Goal: Contribute content: Contribute content

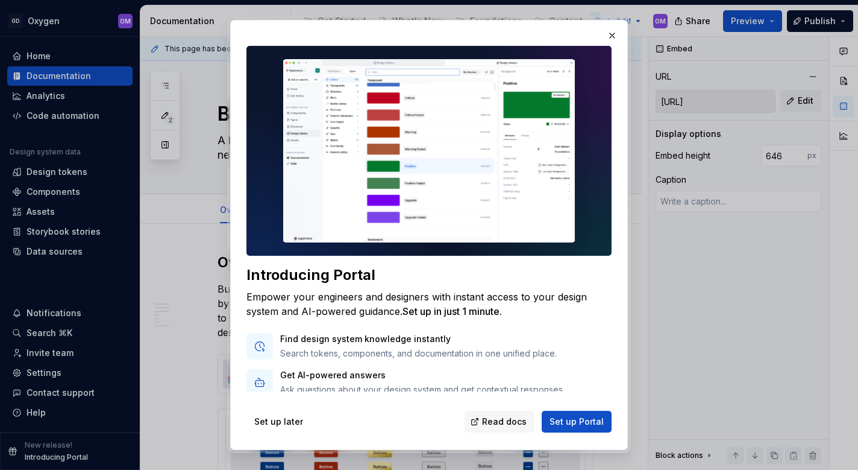
scroll to position [1925, 0]
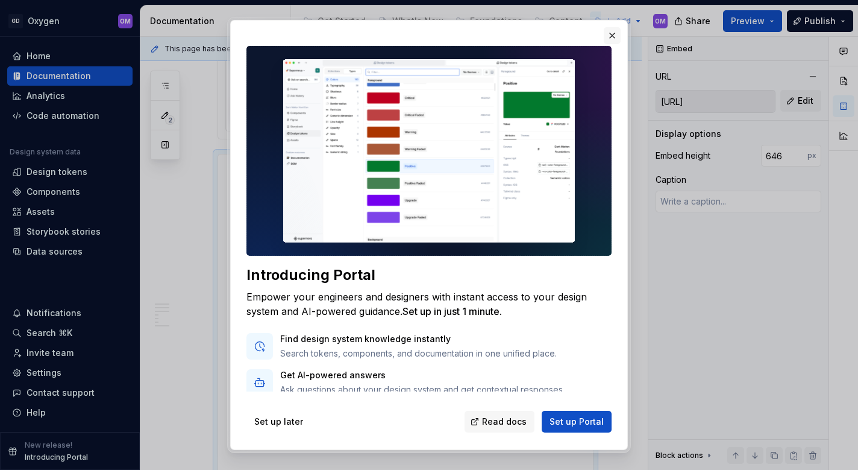
click at [613, 30] on button "button" at bounding box center [612, 35] width 17 height 17
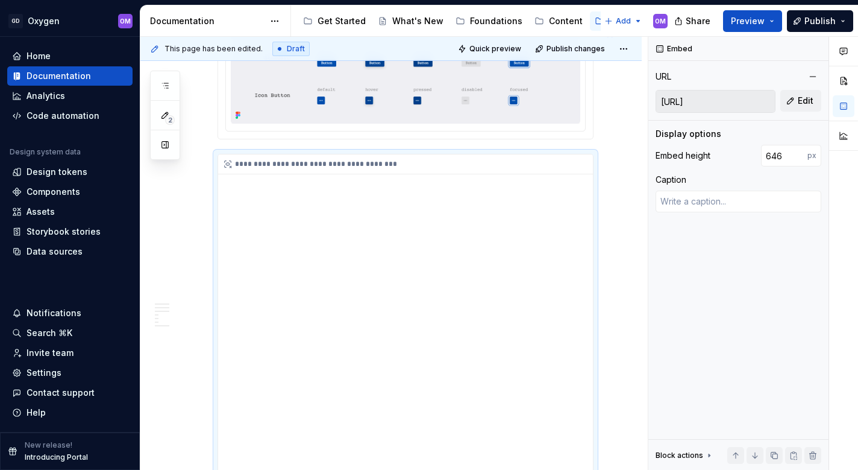
type textarea "*"
click at [371, 174] on div "**********" at bounding box center [408, 164] width 381 height 20
click at [435, 174] on div "**********" at bounding box center [408, 164] width 381 height 20
click at [310, 174] on div "**********" at bounding box center [408, 164] width 381 height 20
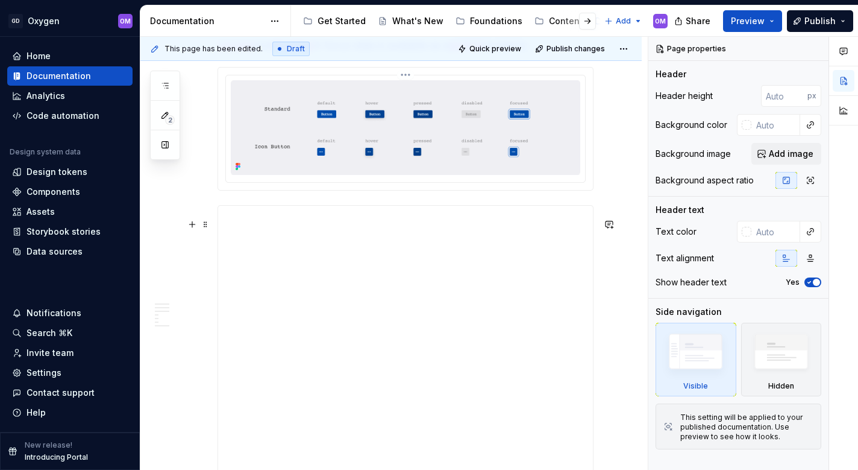
scroll to position [1898, 0]
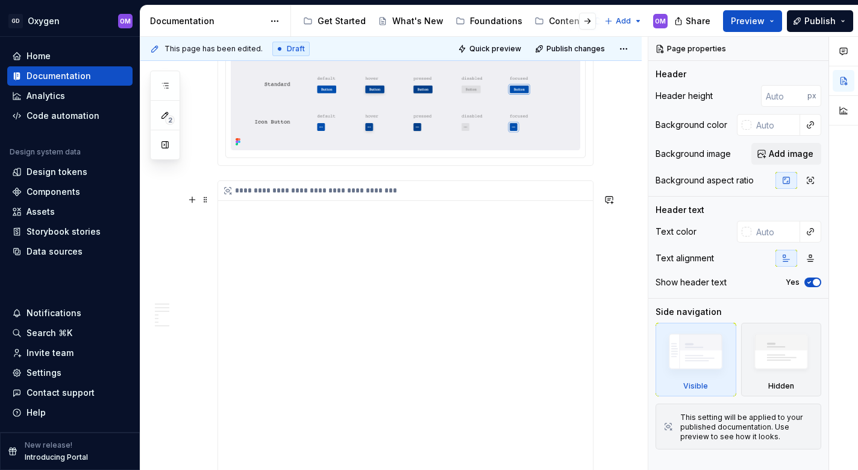
type textarea "*"
click at [408, 255] on div "**********" at bounding box center [405, 375] width 375 height 389
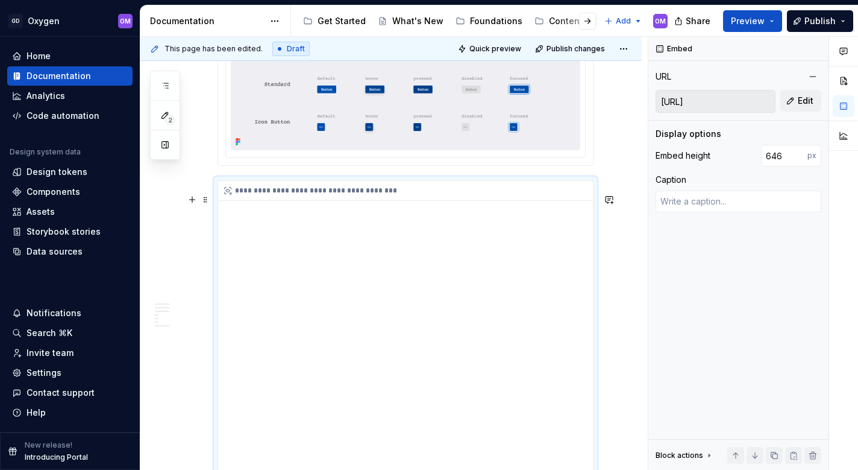
click at [370, 201] on div "**********" at bounding box center [408, 191] width 381 height 20
click at [206, 202] on span at bounding box center [206, 199] width 10 height 17
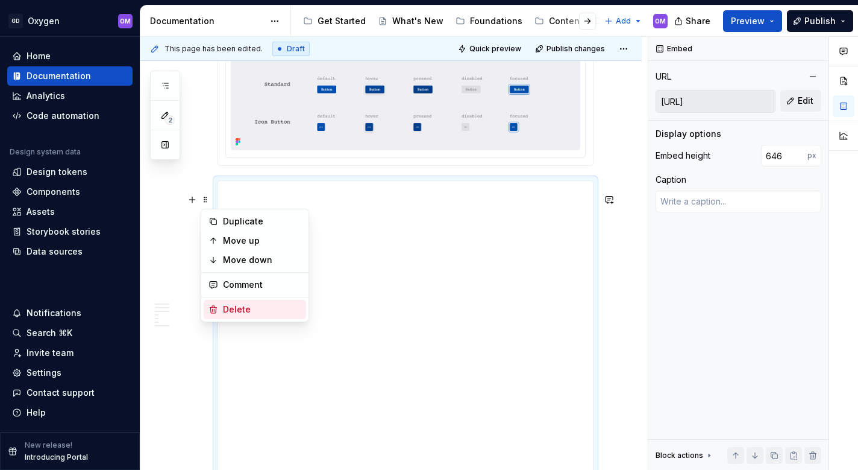
click at [233, 303] on div "Delete" at bounding box center [262, 309] width 78 height 12
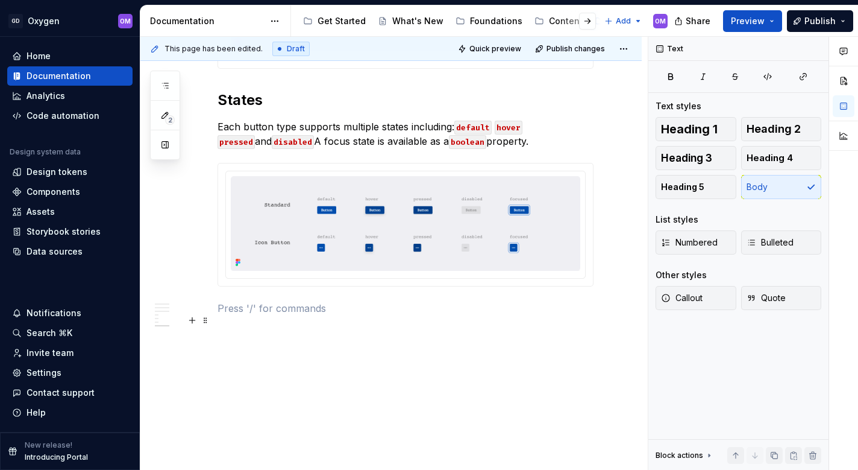
scroll to position [1792, 0]
click at [275, 313] on p at bounding box center [406, 308] width 376 height 14
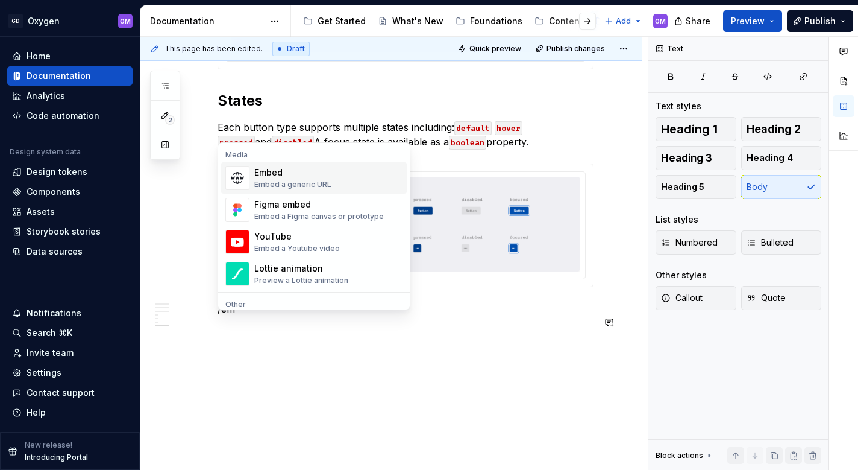
click at [299, 183] on div "Embed a generic URL" at bounding box center [292, 185] width 77 height 10
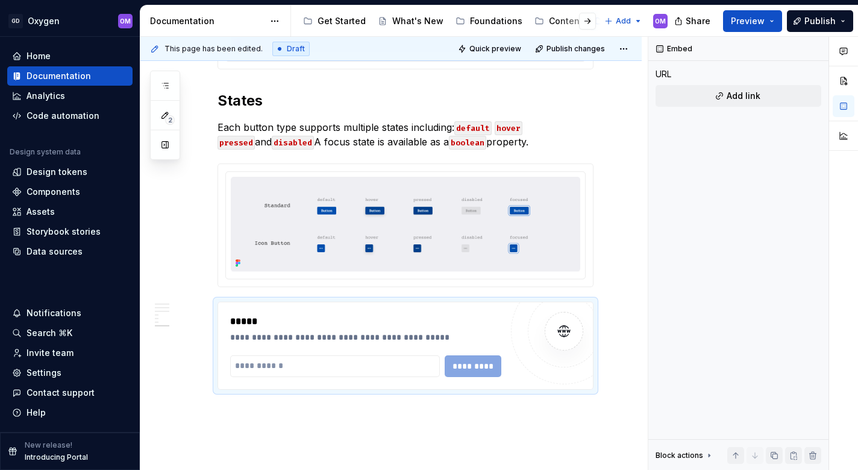
scroll to position [1, 0]
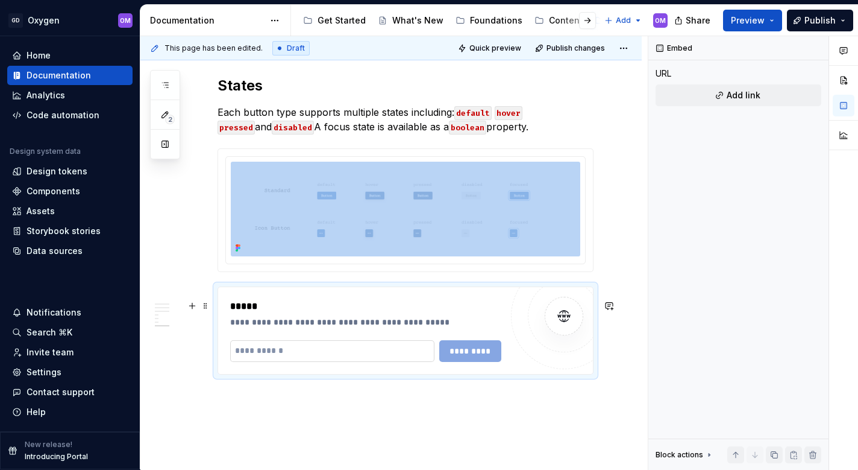
click at [378, 361] on input "text" at bounding box center [332, 351] width 204 height 22
click at [376, 362] on input "text" at bounding box center [332, 351] width 204 height 22
paste input "**********"
type input "**********"
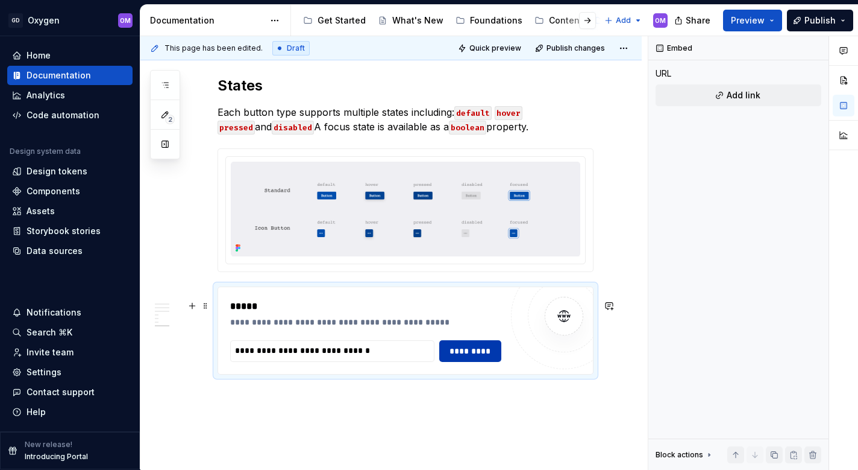
click at [473, 357] on span "*********" at bounding box center [470, 351] width 47 height 12
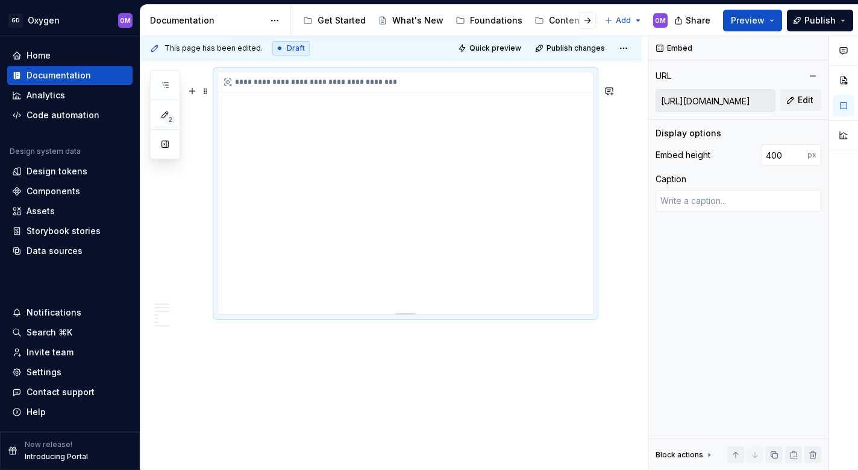
scroll to position [2020, 0]
type textarea "*"
type input "401"
type textarea "*"
type input "415"
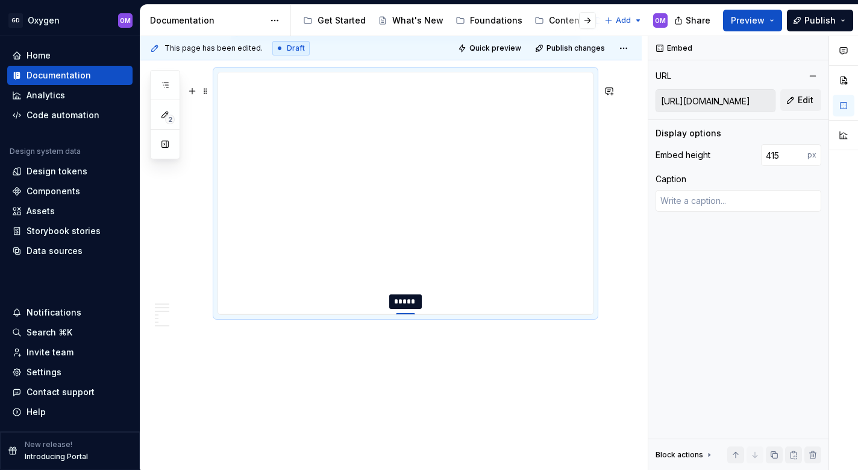
type textarea "*"
type input "426"
type textarea "*"
type input "441"
type textarea "*"
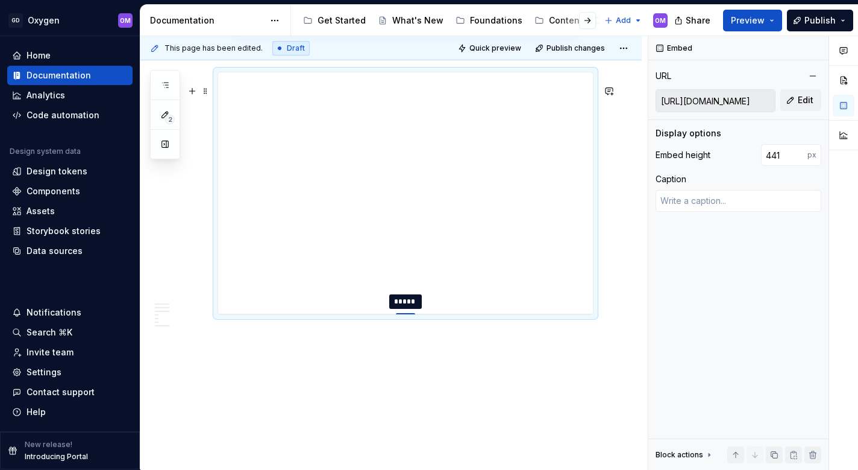
type input "460"
type textarea "*"
type input "479"
type textarea "*"
type input "499"
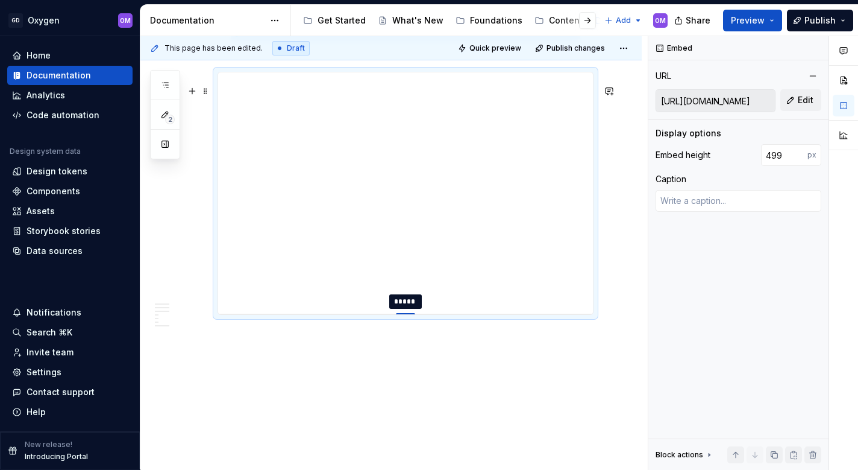
type textarea "*"
type input "516"
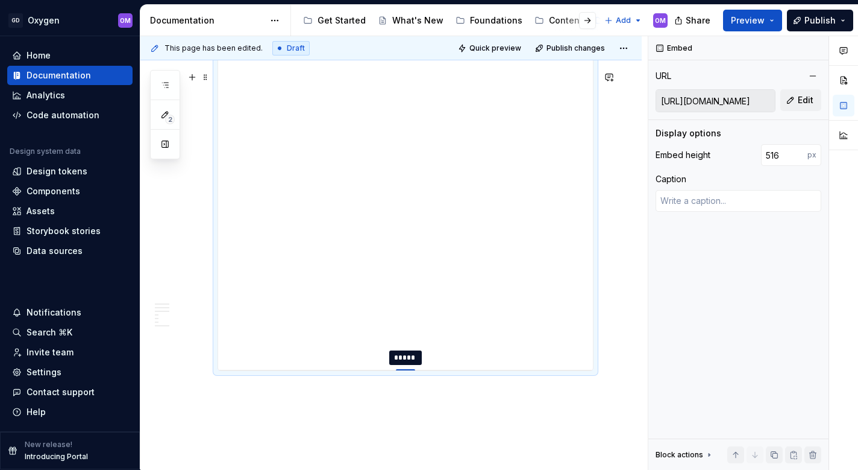
type textarea "*"
type input "532"
type textarea "*"
type input "547"
type textarea "*"
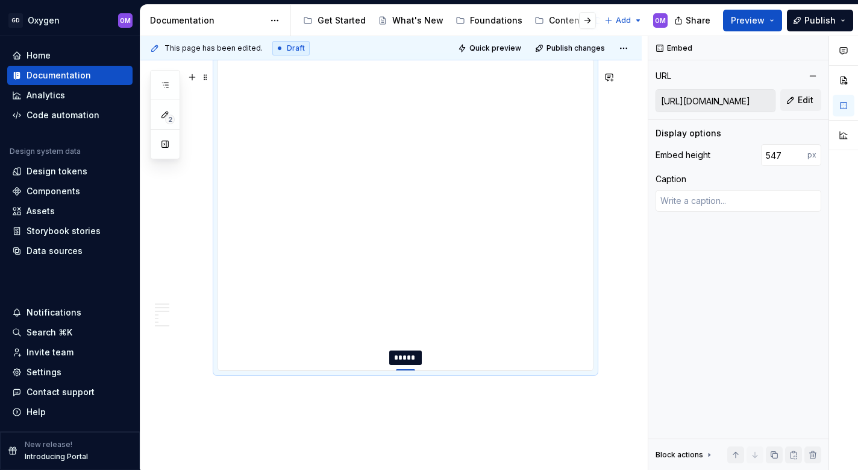
type input "557"
type textarea "*"
type input "565"
type textarea "*"
type input "570"
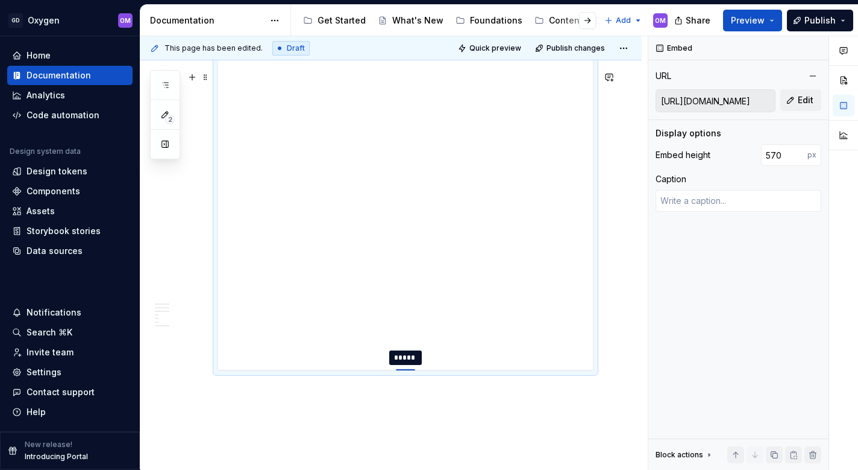
type textarea "*"
type input "573"
type textarea "*"
type input "575"
type textarea "*"
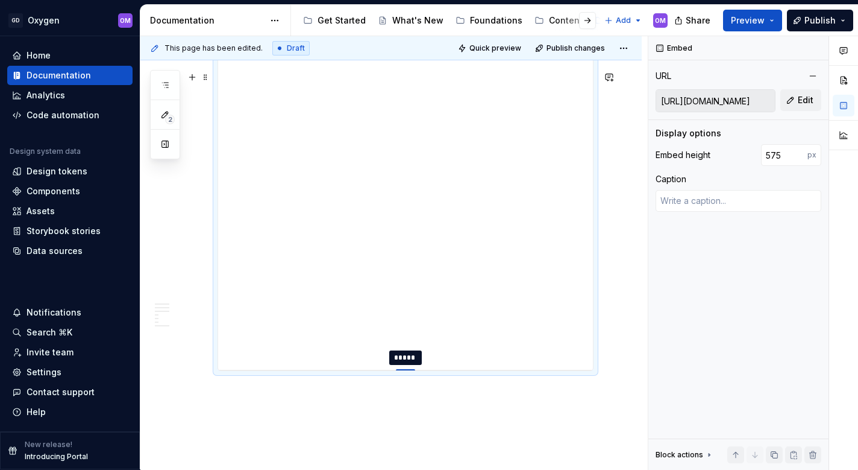
type input "574"
type textarea "*"
type input "573"
type textarea "*"
type input "572"
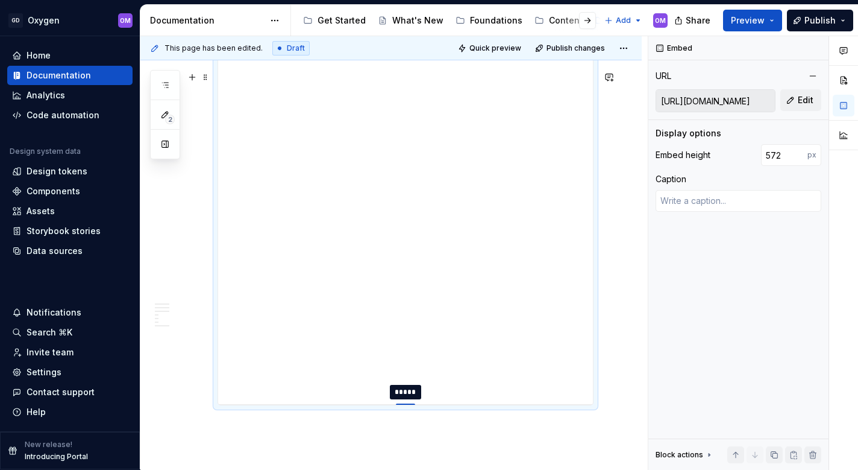
type textarea "*"
type input "573"
type textarea "*"
type input "578"
type textarea "*"
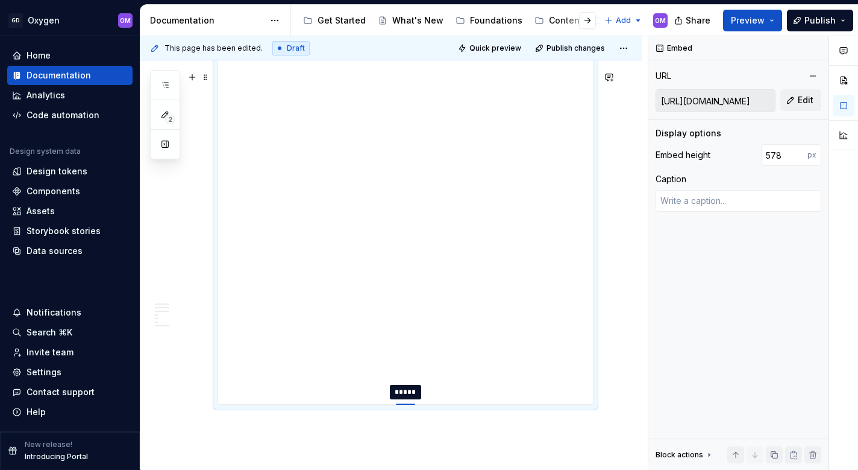
type input "586"
type textarea "*"
type input "596"
type textarea "*"
type input "605"
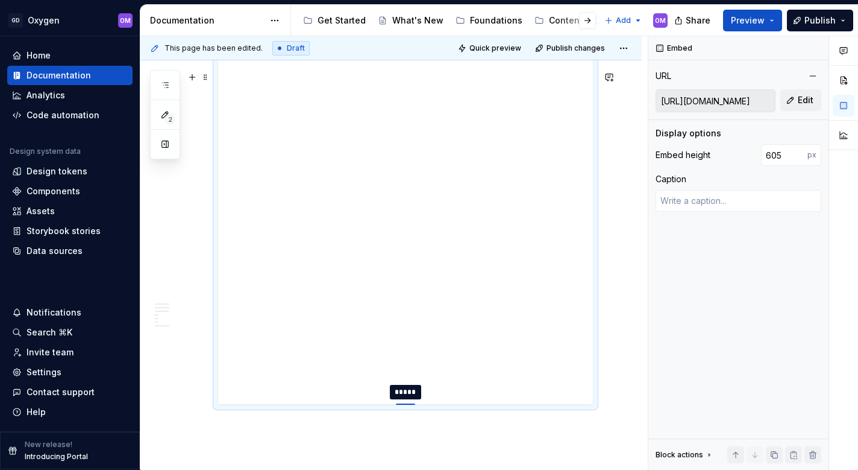
type textarea "*"
type input "614"
type textarea "*"
type input "623"
type textarea "*"
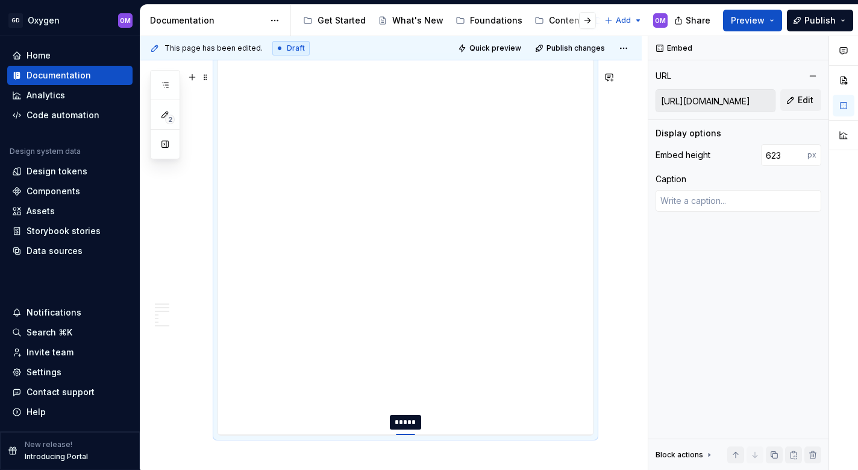
type input "633"
type textarea "*"
type input "640"
type textarea "*"
type input "646"
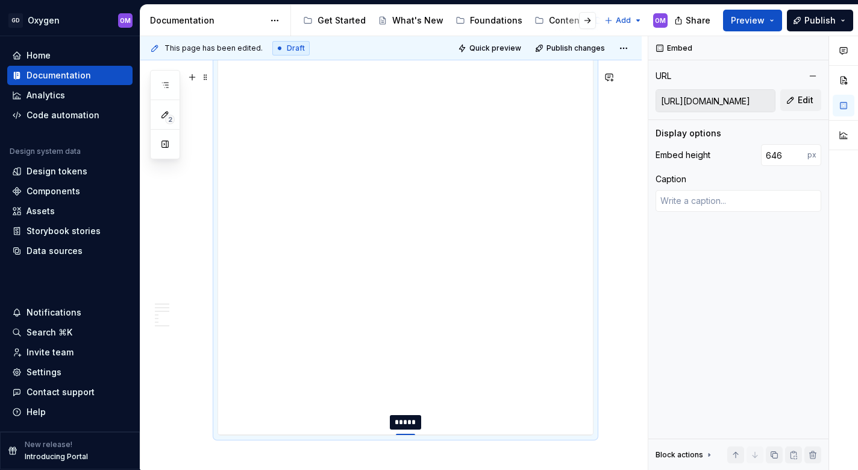
type textarea "*"
type input "651"
type textarea "*"
type input "655"
type textarea "*"
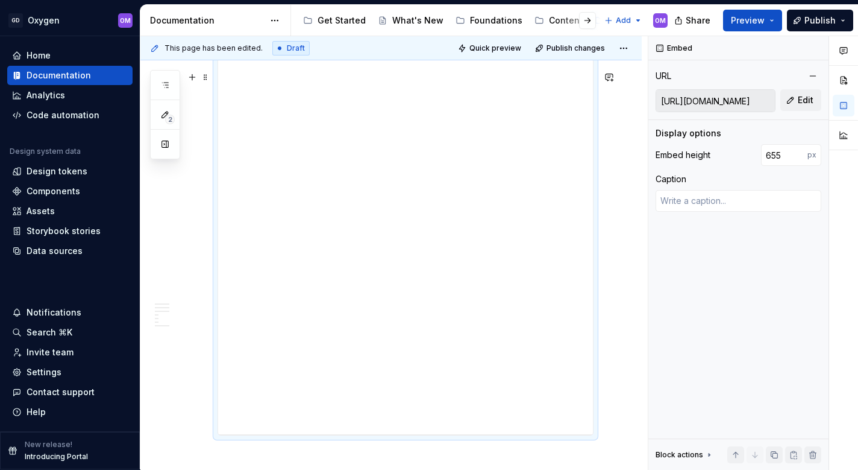
type input "659"
type textarea "*"
type input "662"
type textarea "*"
type input "666"
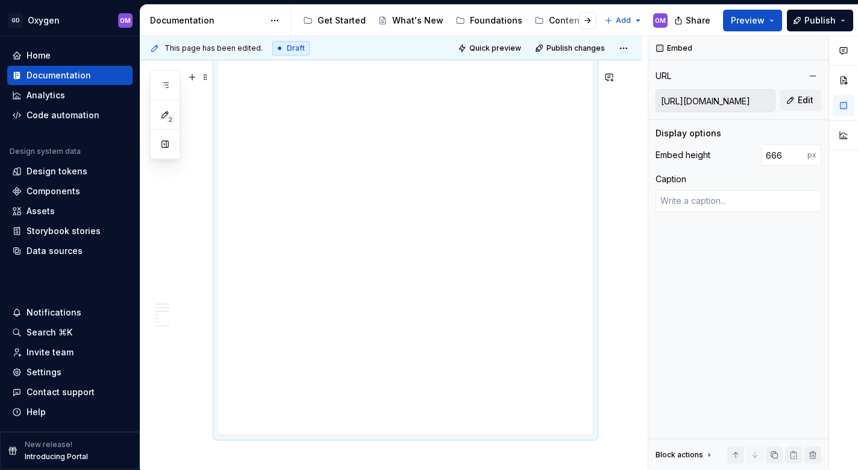
type textarea "*"
type input "669"
type textarea "*"
type input "672"
type textarea "*"
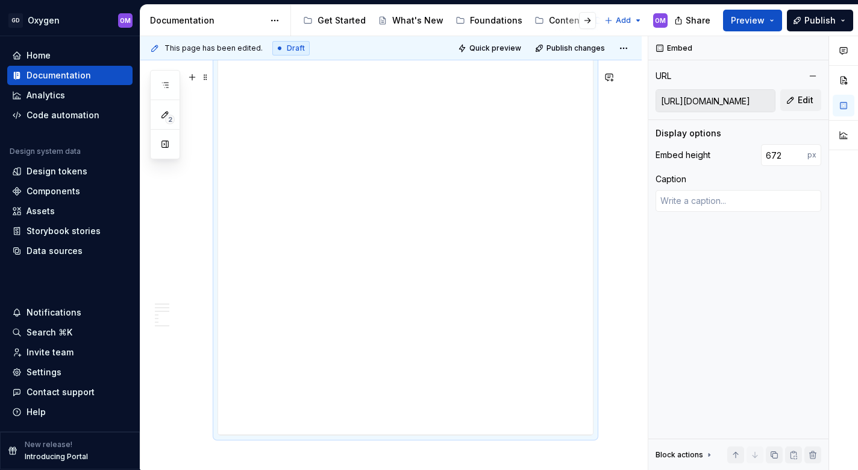
type input "675"
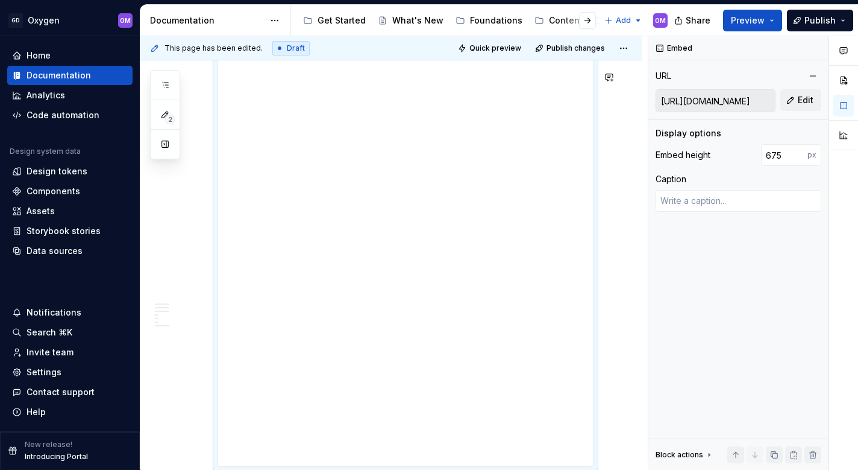
drag, startPoint x: 412, startPoint y: 313, endPoint x: 411, endPoint y: 479, distance: 165.8
click at [411, 469] on html "GD Oxygen OM Home Documentation Analytics Code automation Design system data De…" at bounding box center [429, 235] width 858 height 470
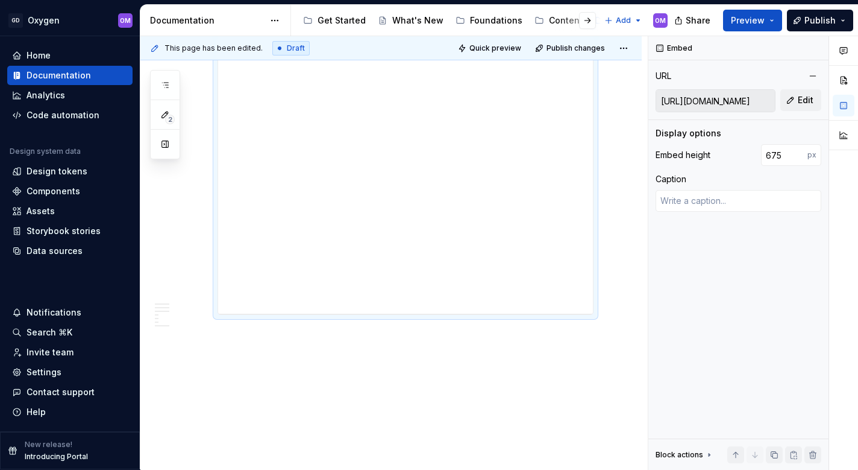
scroll to position [2186, 0]
drag, startPoint x: 407, startPoint y: 311, endPoint x: 407, endPoint y: 391, distance: 80.2
type textarea "*"
type input "676"
type textarea "*"
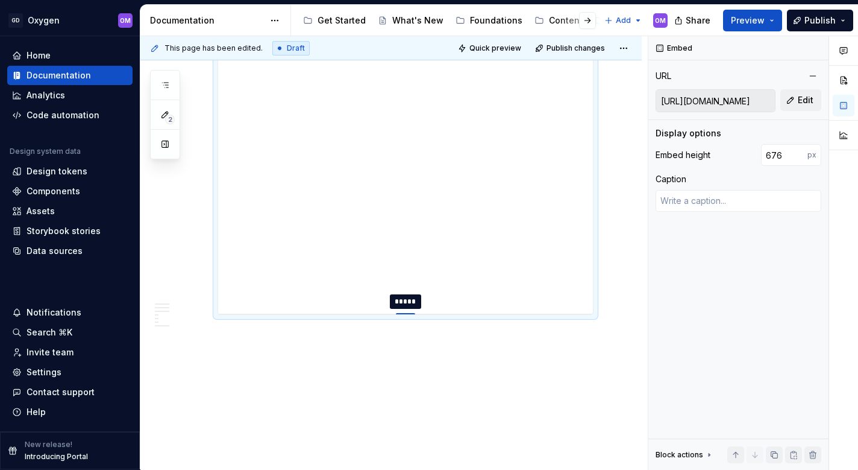
type input "677"
type textarea "*"
type input "687"
type textarea "*"
type input "699"
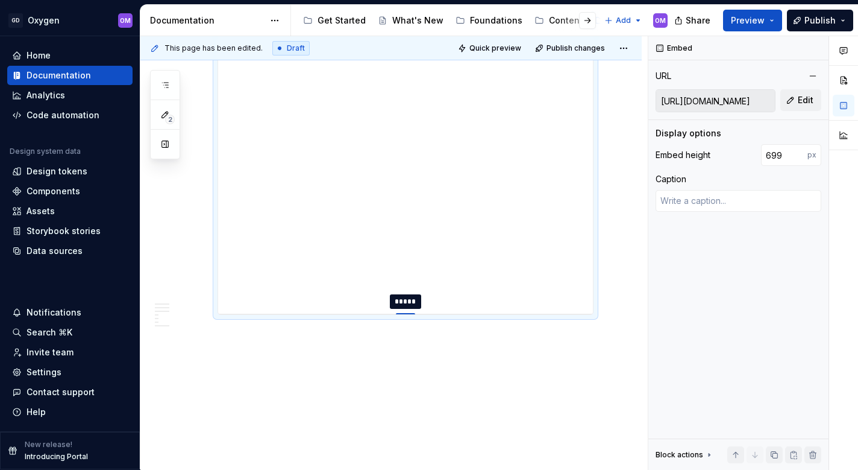
type textarea "*"
type input "714"
type textarea "*"
type input "732"
type textarea "*"
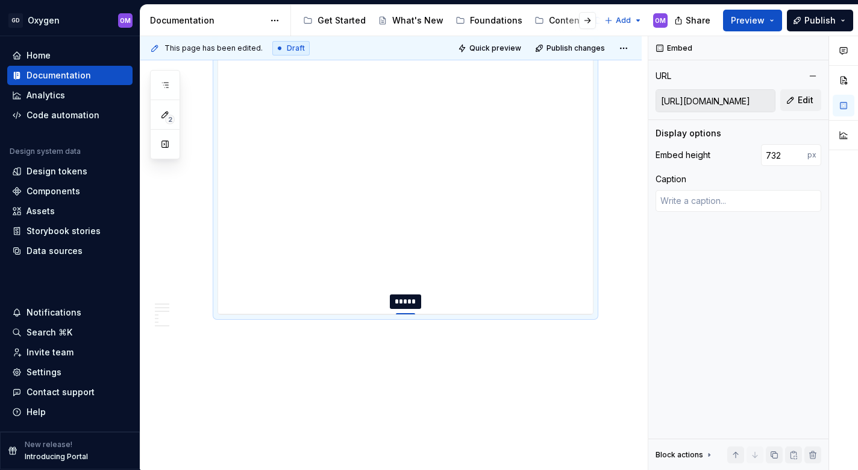
type input "751"
type textarea "*"
type input "768"
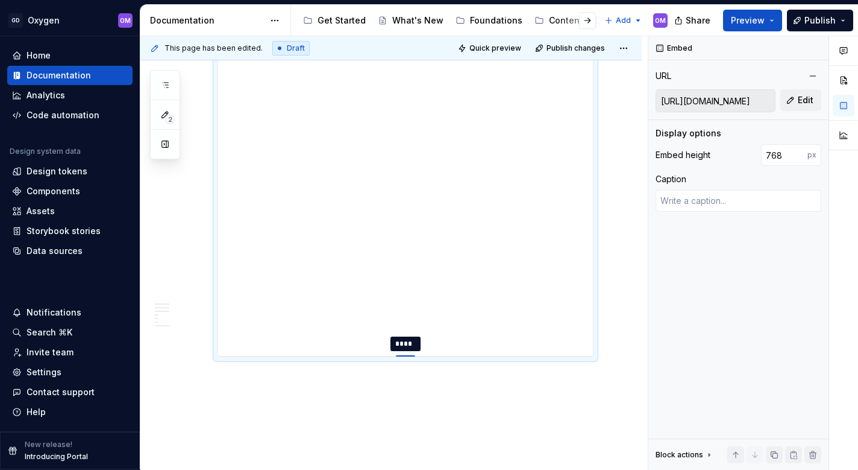
type textarea "*"
type input "789"
type textarea "*"
type input "810"
type textarea "*"
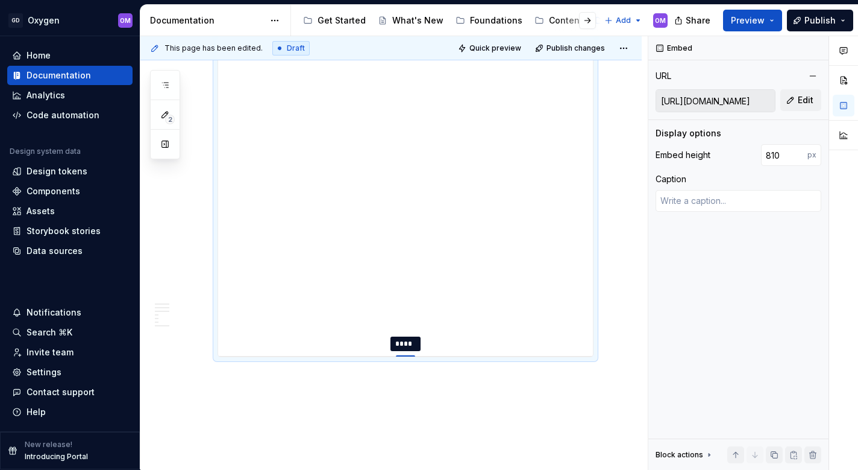
type input "827"
type textarea "*"
type input "842"
type textarea "*"
type input "854"
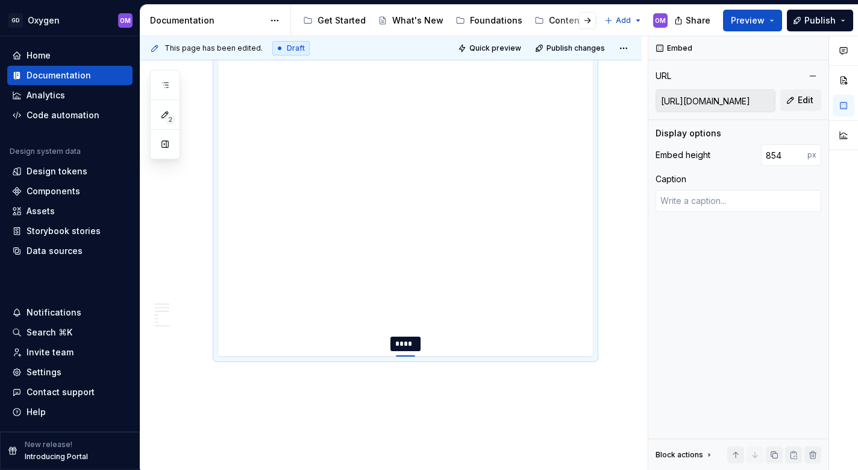
type textarea "*"
type input "862"
type textarea "*"
type input "868"
type textarea "*"
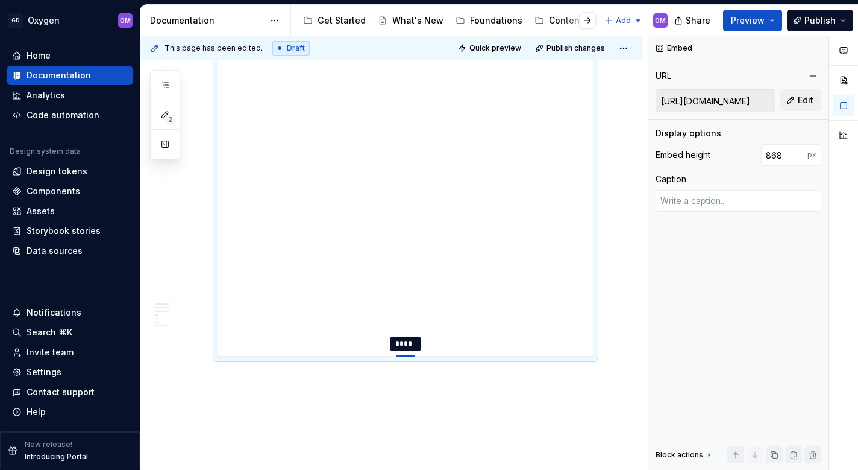
type input "871"
type textarea "*"
type input "873"
type textarea "*"
type input "874"
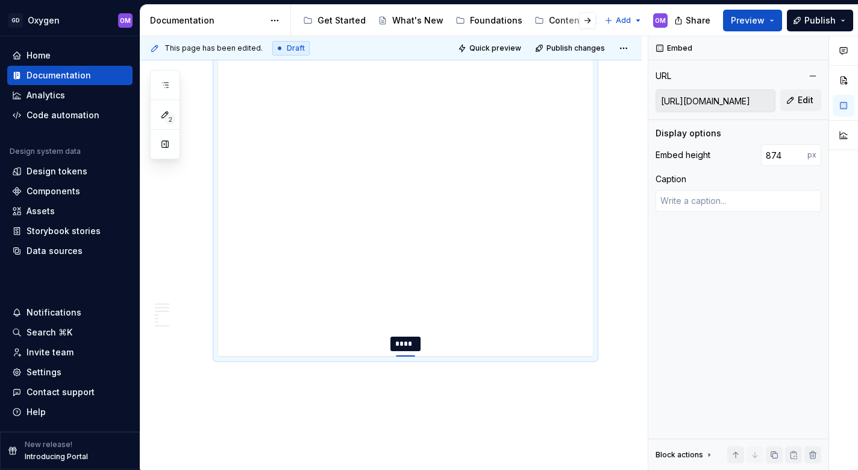
type textarea "*"
type input "875"
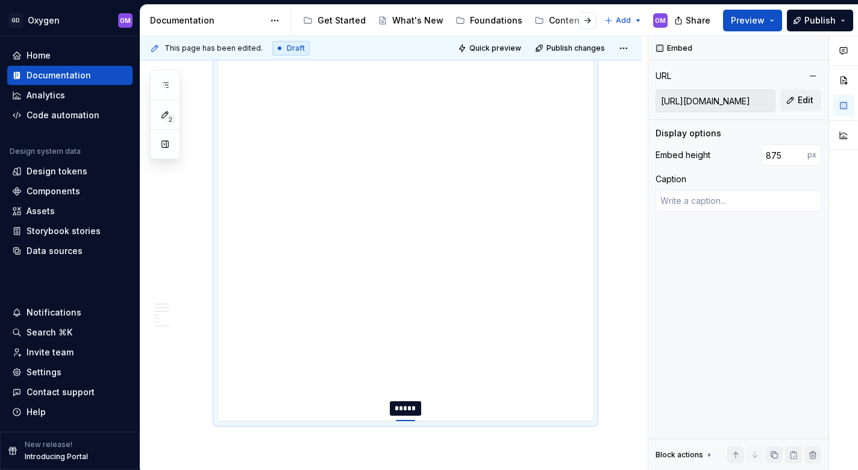
type textarea "*"
type input "874"
type textarea "*"
type input "875"
type textarea "*"
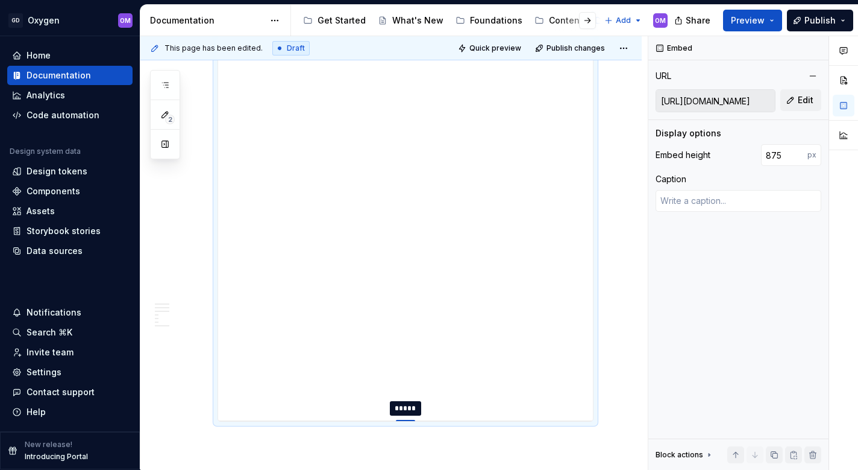
type input "876"
type textarea "*"
type input "885"
type textarea "*"
type input "889"
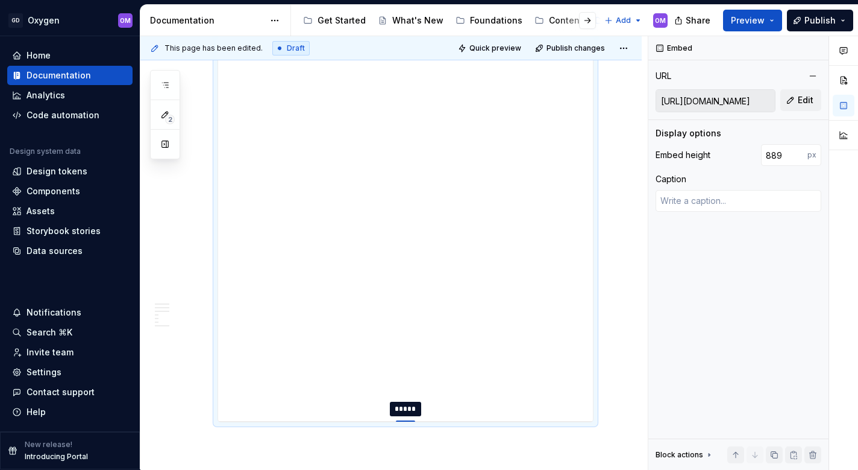
type textarea "*"
type input "893"
type textarea "*"
type input "896"
type textarea "*"
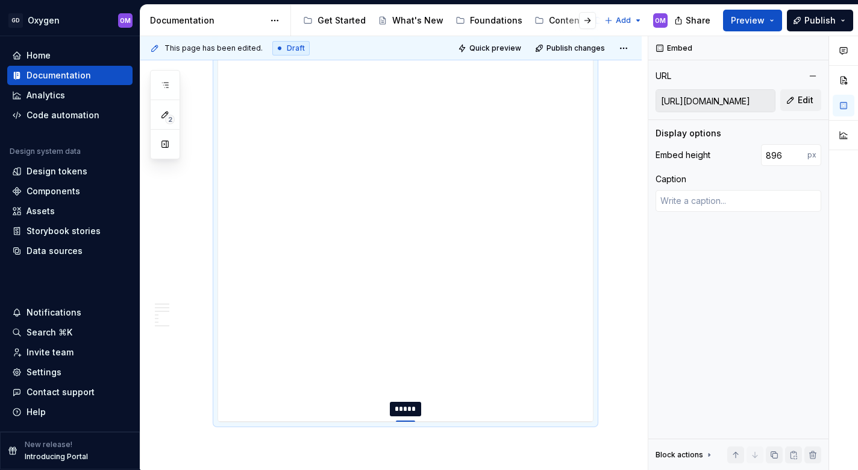
type input "898"
type textarea "*"
type input "900"
type textarea "*"
type input "902"
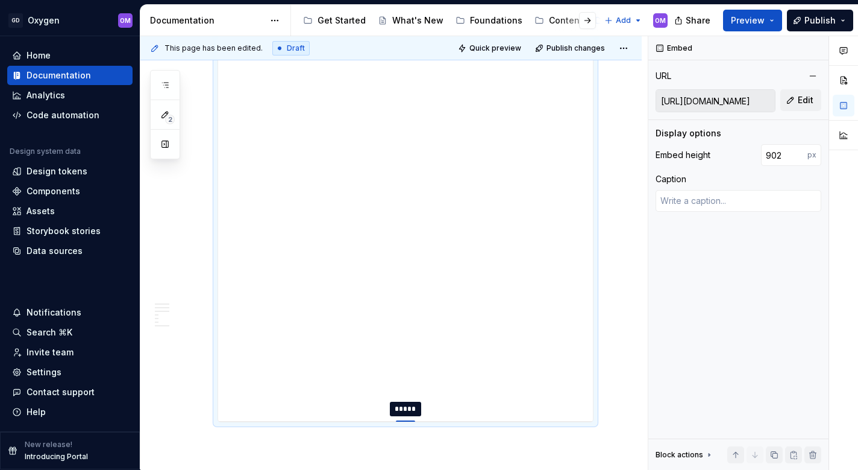
type textarea "*"
type input "905"
type textarea "*"
type input "909"
type textarea "*"
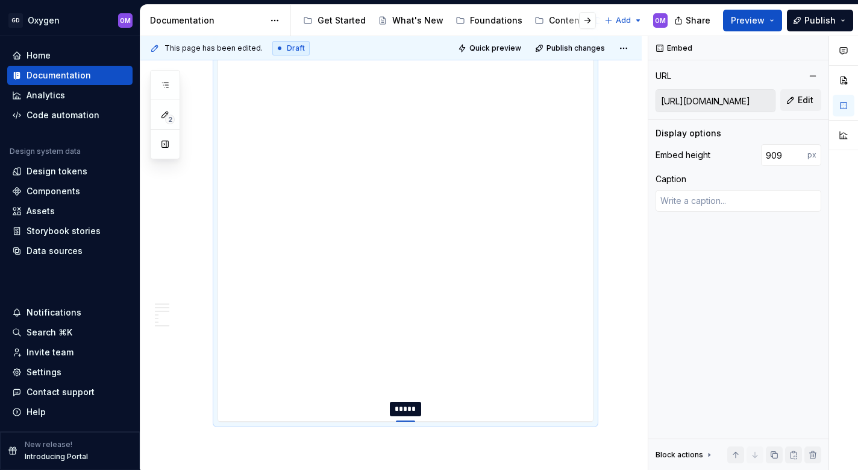
type input "912"
type textarea "*"
type input "916"
type textarea "*"
type input "920"
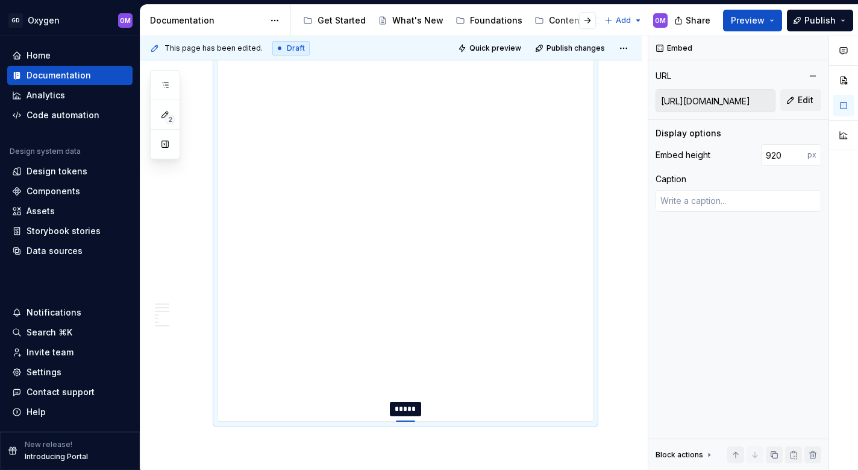
type textarea "*"
type input "923"
type textarea "*"
type input "927"
type textarea "*"
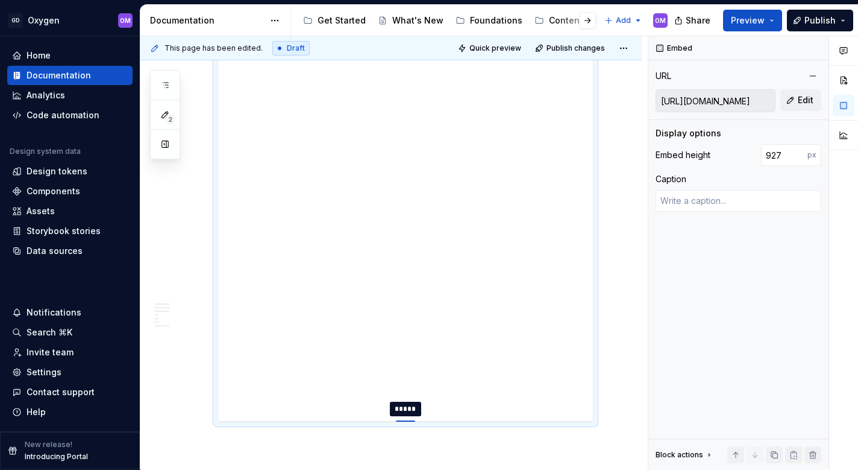
type input "929"
type textarea "*"
type input "931"
type textarea "*"
type input "933"
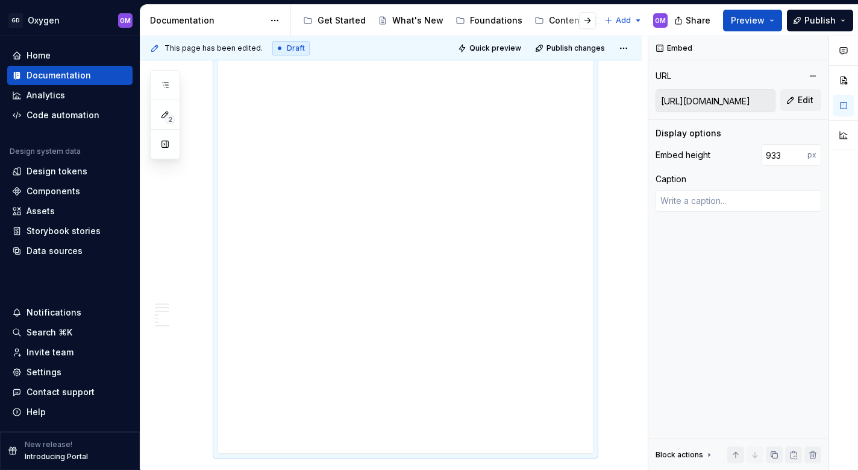
type textarea "*"
type input "934"
type textarea "*"
type input "935"
type textarea "*"
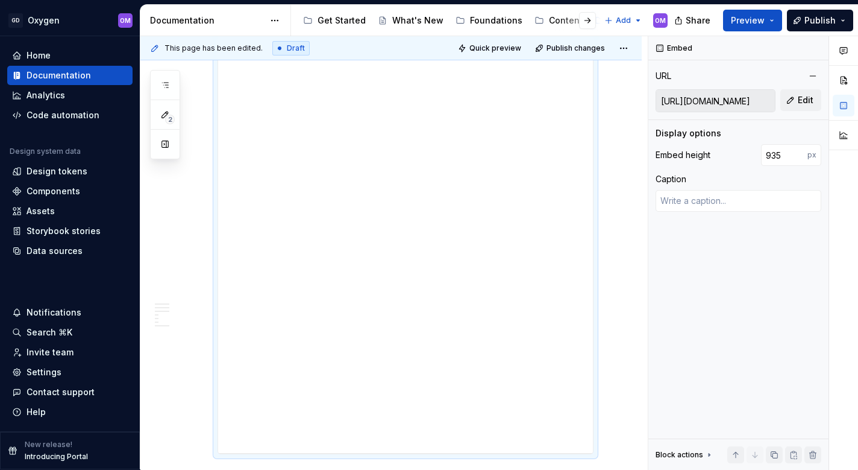
type input "936"
type textarea "*"
type input "937"
type textarea "*"
type input "938"
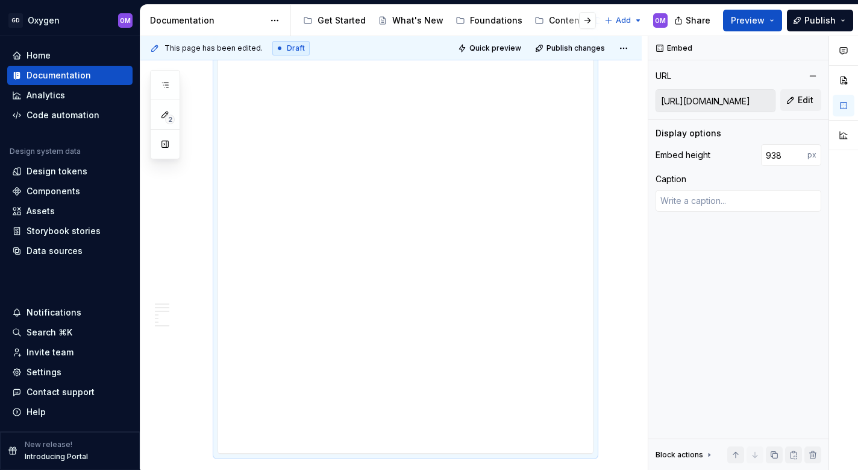
type textarea "*"
type input "939"
type textarea "*"
type input "940"
type textarea "*"
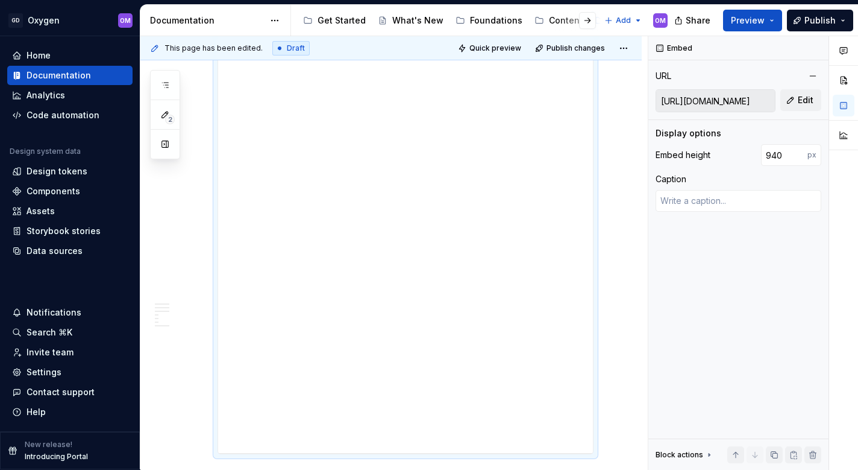
type input "942"
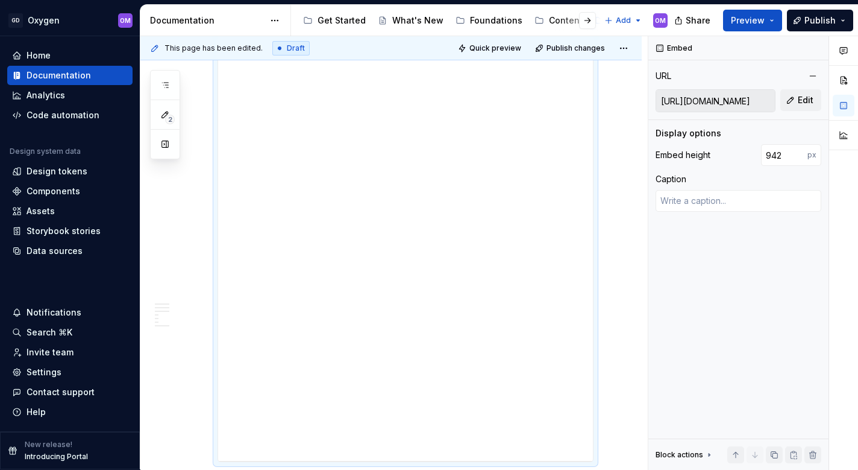
type textarea "*"
type input "943"
type textarea "*"
type input "945"
type textarea "*"
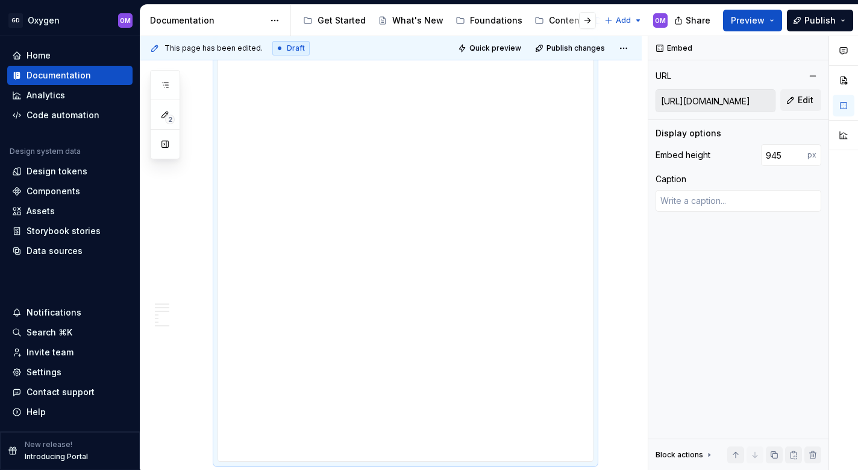
type input "948"
type textarea "*"
type input "950"
drag, startPoint x: 406, startPoint y: 313, endPoint x: 398, endPoint y: 479, distance: 166.0
click at [398, 469] on html "GD Oxygen OM Home Documentation Analytics Code automation Design system data De…" at bounding box center [429, 235] width 858 height 470
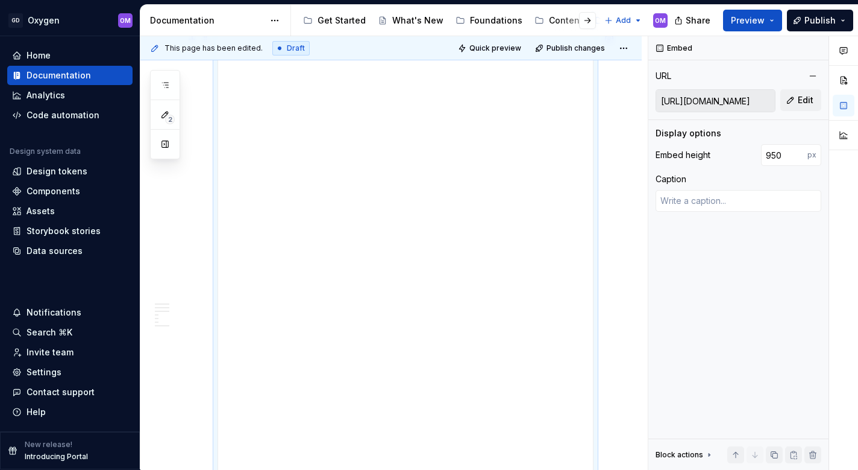
scroll to position [2051, 0]
click at [819, 19] on span "Publish" at bounding box center [820, 20] width 31 height 12
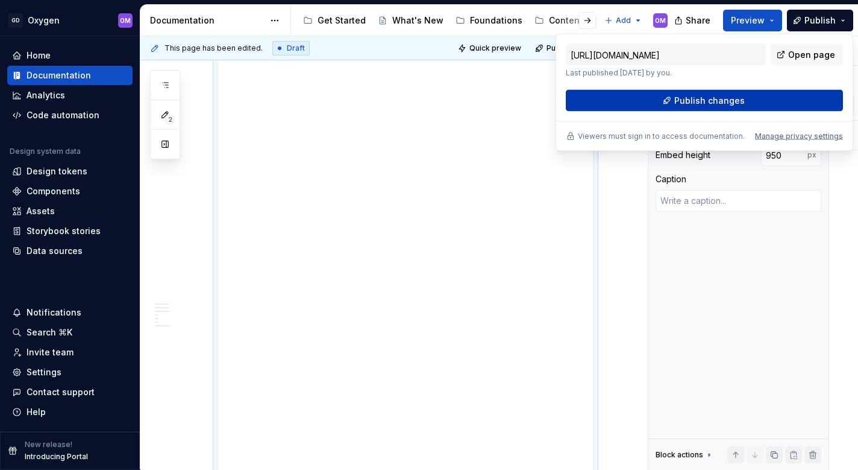
click at [720, 102] on span "Publish changes" at bounding box center [710, 101] width 71 height 12
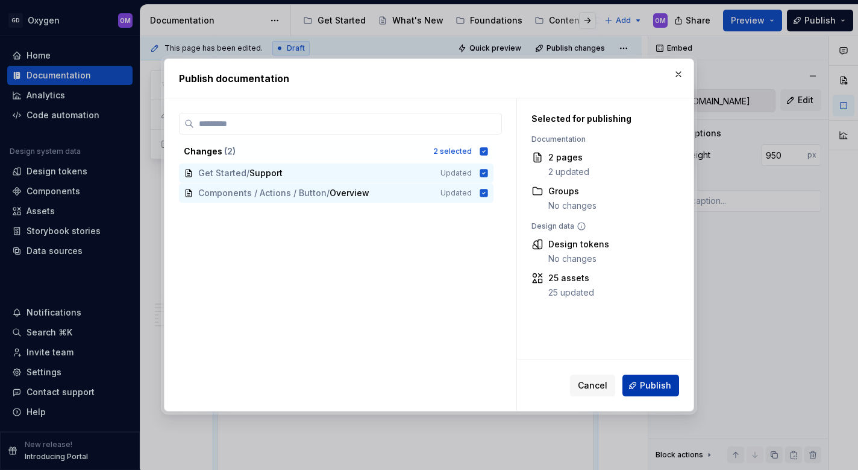
click at [663, 381] on span "Publish" at bounding box center [655, 385] width 31 height 12
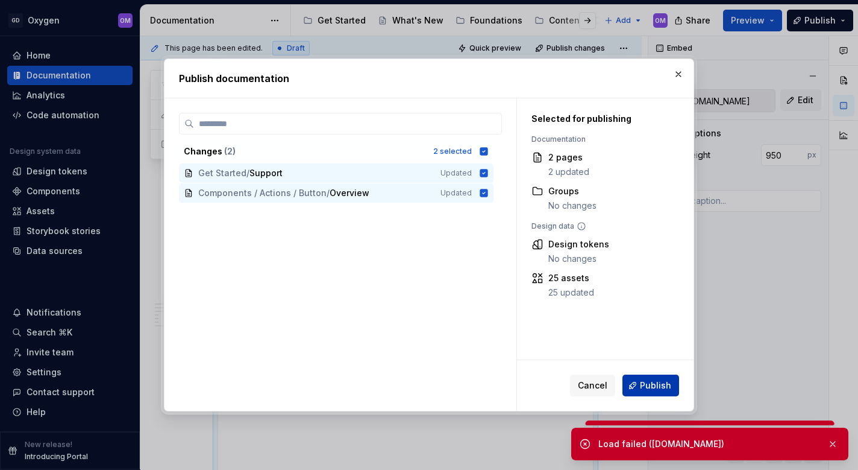
click at [657, 387] on span "Publish" at bounding box center [655, 385] width 31 height 12
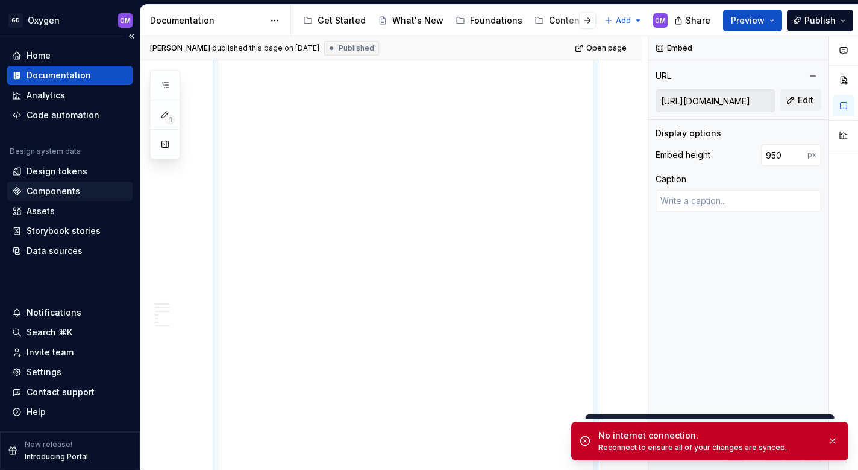
type textarea "*"
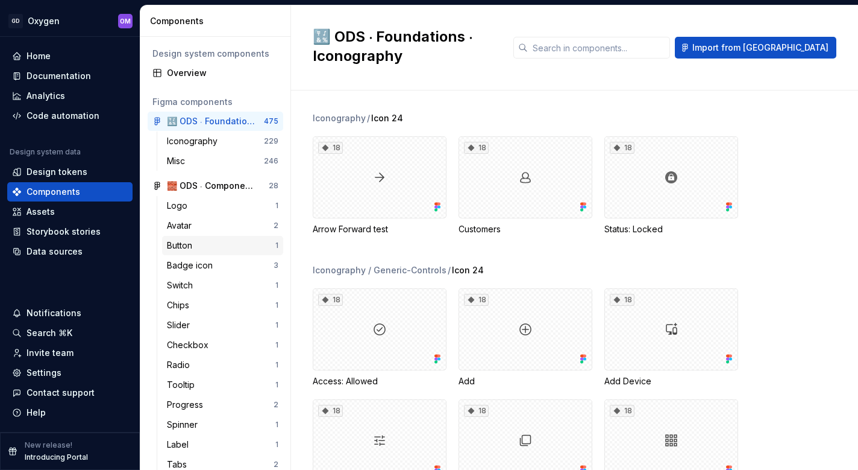
click at [198, 246] on div "Button" at bounding box center [221, 245] width 109 height 12
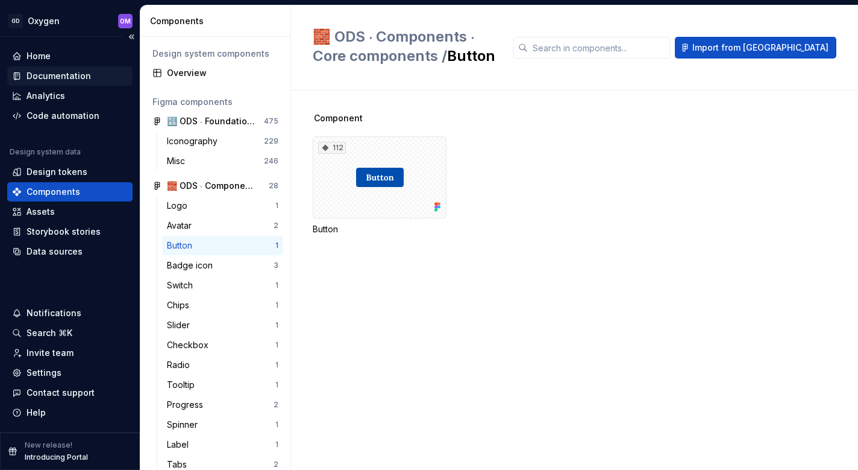
click at [54, 71] on div "Documentation" at bounding box center [59, 76] width 65 height 12
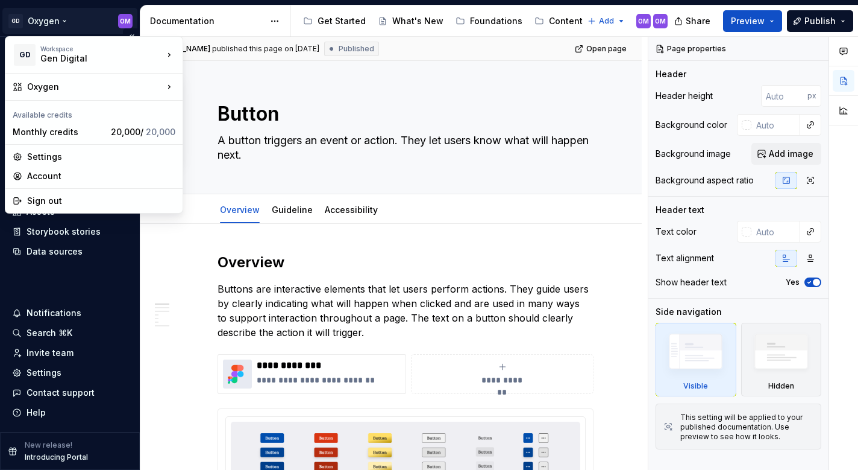
click at [43, 24] on html "GD Oxygen OM Home Documentation Analytics Code automation Design system data De…" at bounding box center [429, 235] width 858 height 470
click at [209, 32] on html "GD Oxygen OM Home Documentation Analytics Code automation Design system data De…" at bounding box center [429, 235] width 858 height 470
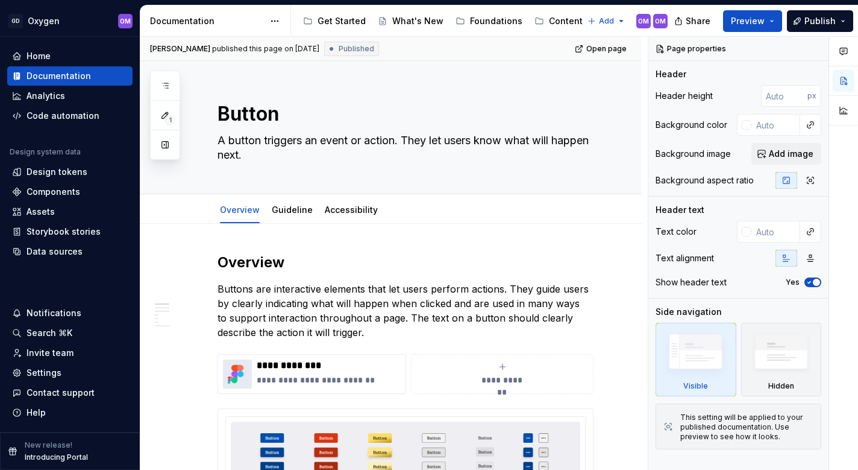
click at [186, 21] on div "Documentation" at bounding box center [207, 21] width 114 height 12
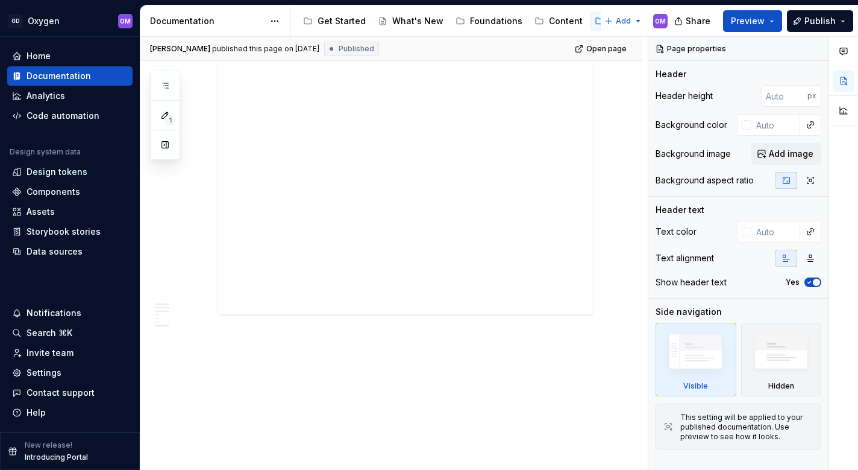
scroll to position [2352, 0]
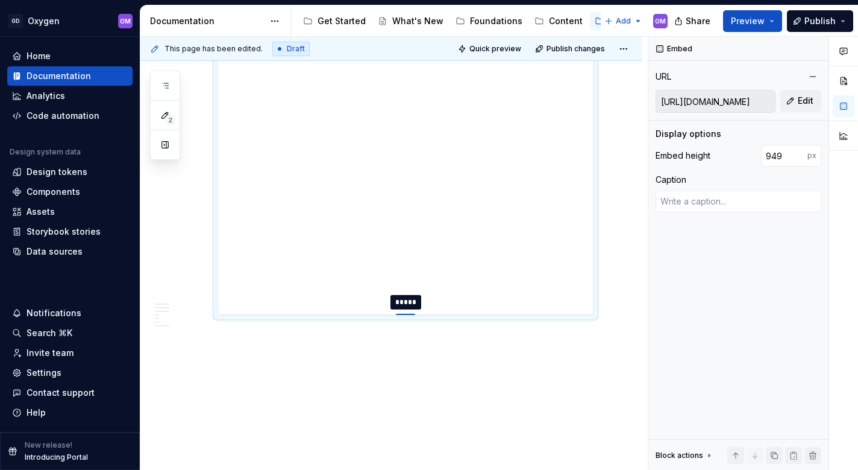
type textarea "*"
type input "922"
type textarea "*"
type input "718"
type textarea "*"
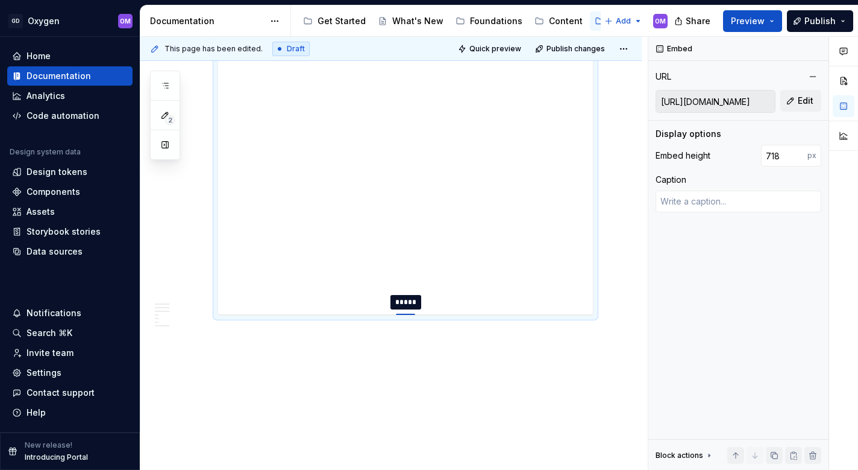
type input "748"
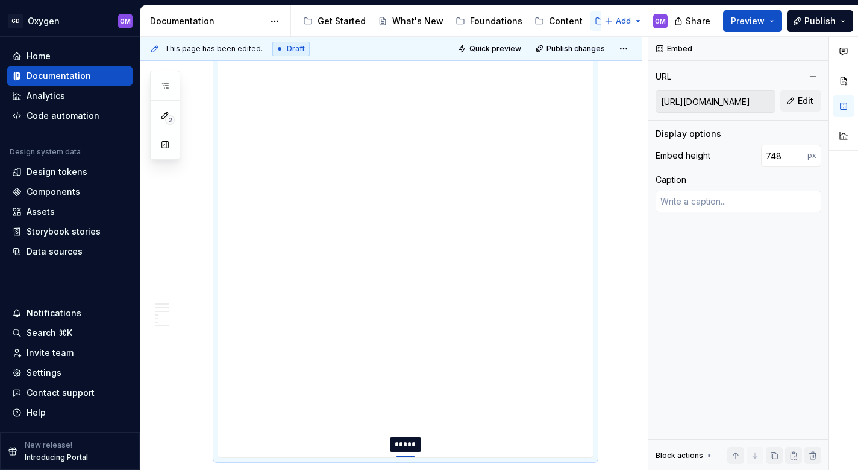
type textarea "*"
type input "772"
type textarea "*"
type input "782"
type textarea "*"
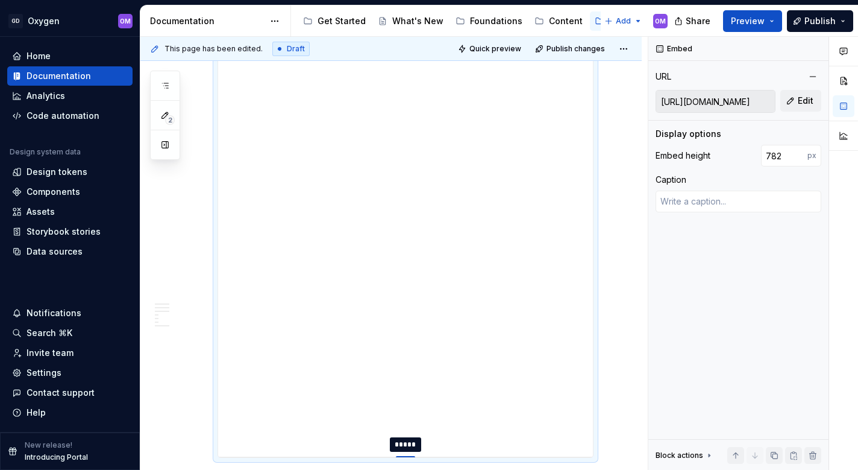
type input "787"
type textarea "*"
type input "791"
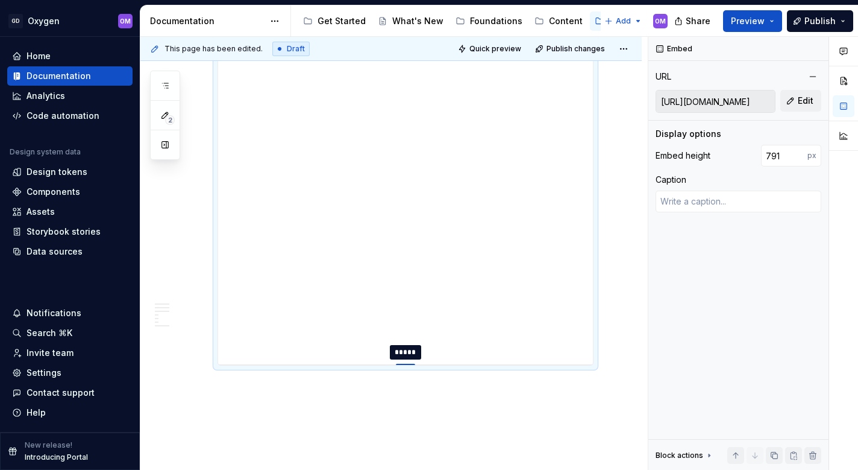
type textarea "*"
type input "796"
type textarea "*"
type input "800"
type textarea "*"
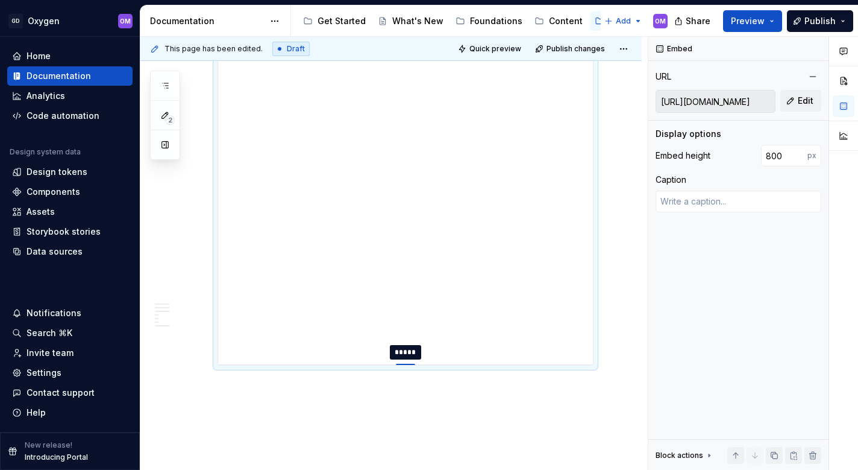
type input "803"
type textarea "*"
type input "806"
type textarea "*"
type input "808"
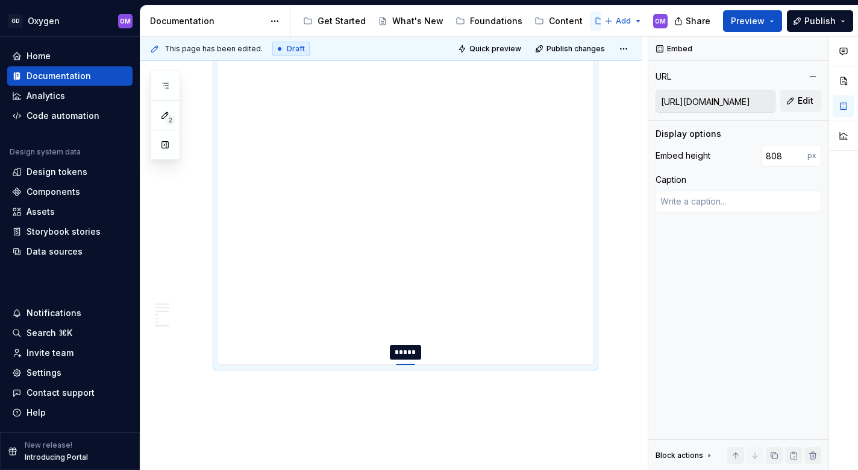
type textarea "*"
type input "809"
type textarea "*"
type input "810"
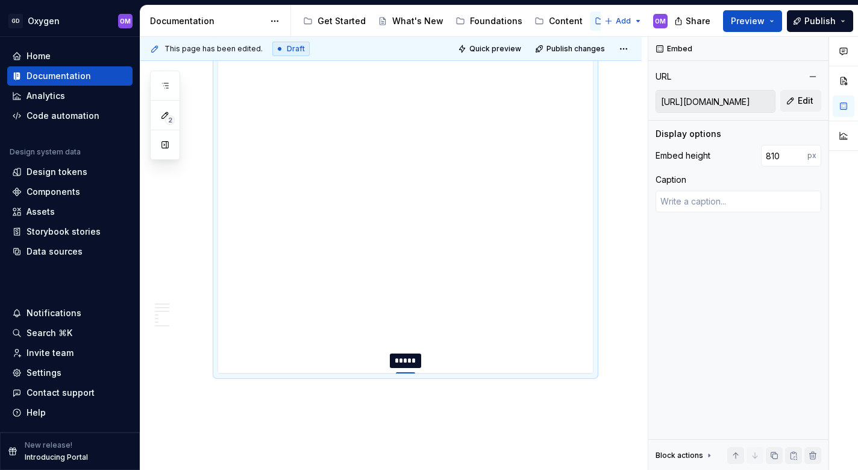
type textarea "*"
type input "812"
type textarea "*"
type input "813"
type textarea "*"
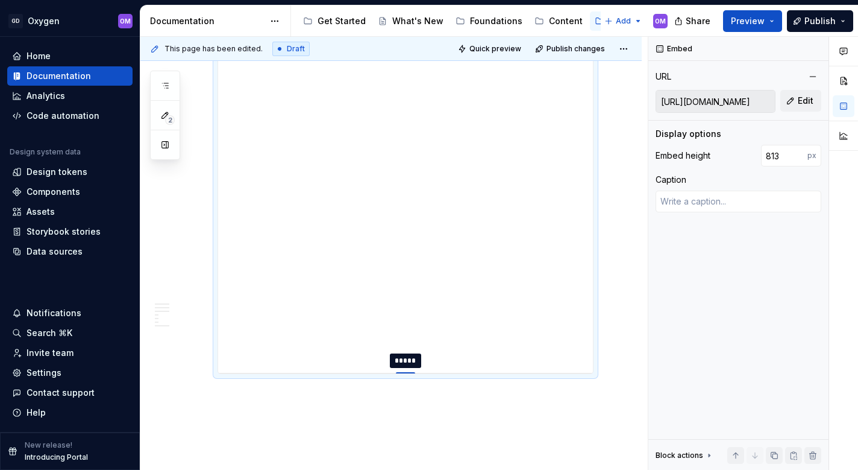
type input "815"
type textarea "*"
type input "817"
type textarea "*"
type input "821"
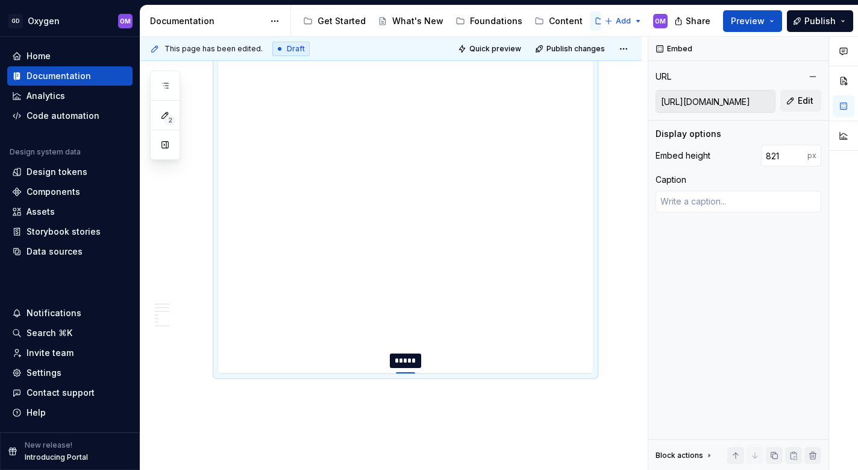
type textarea "*"
type input "825"
type textarea "*"
type input "830"
type textarea "*"
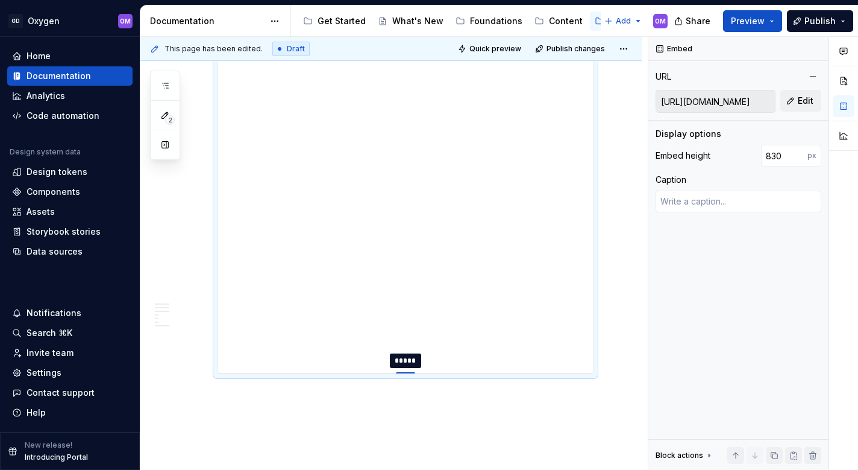
type input "835"
type textarea "*"
type input "840"
type textarea "*"
type input "845"
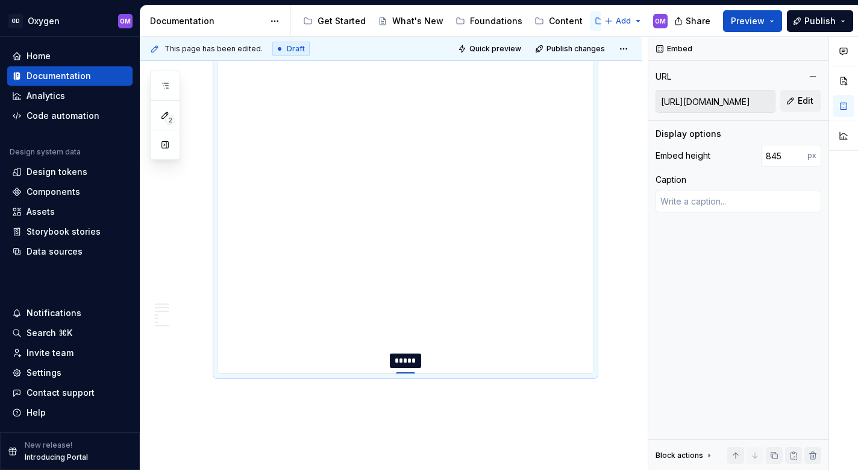
type textarea "*"
type input "849"
type textarea "*"
type input "854"
type textarea "*"
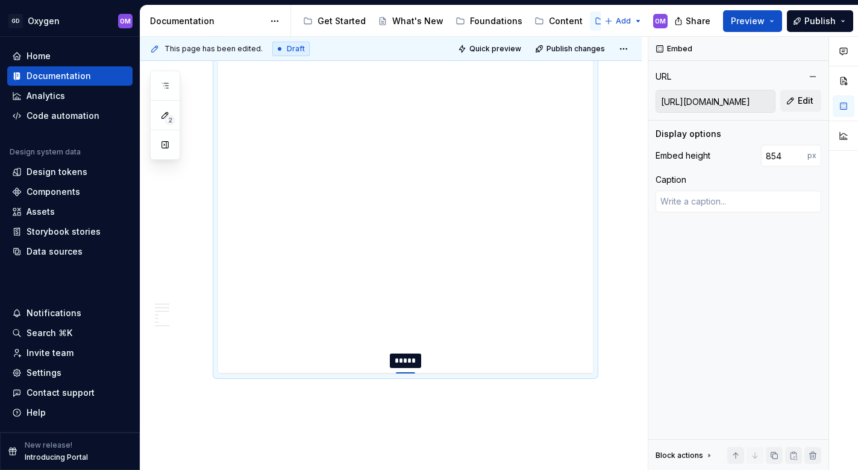
type input "858"
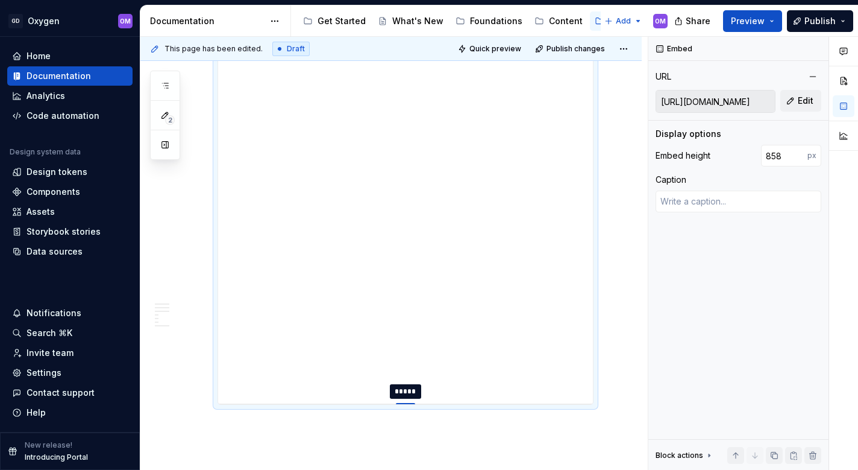
type textarea "*"
type input "861"
type textarea "*"
type input "865"
type textarea "*"
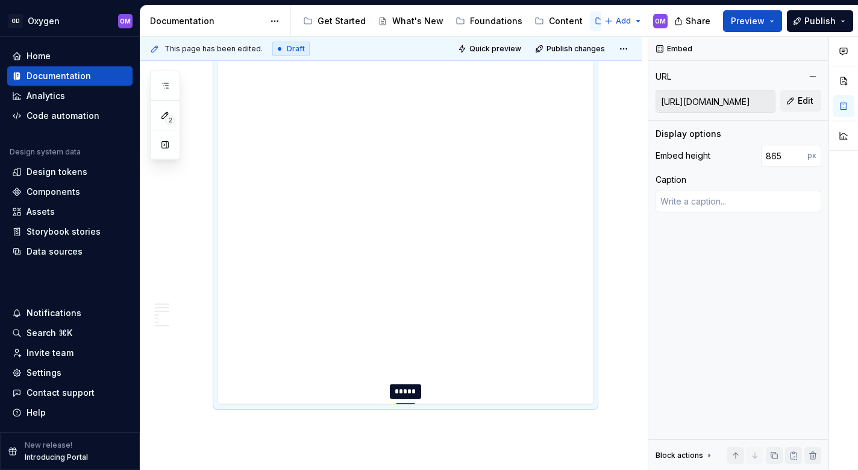
type input "864"
type textarea "*"
type input "863"
type textarea "*"
type input "864"
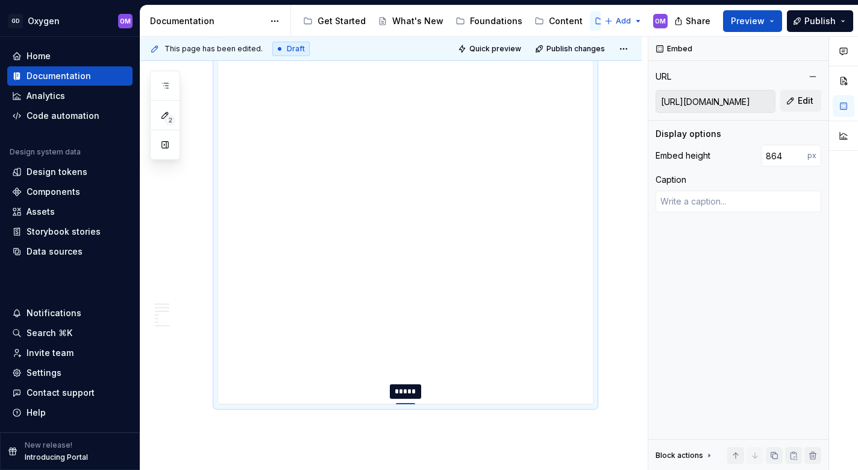
type textarea "*"
type input "868"
type textarea "*"
type input "876"
type textarea "*"
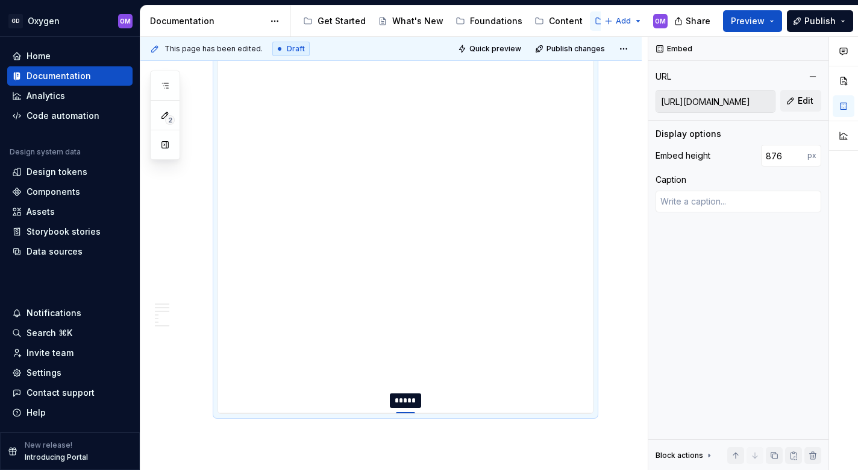
type input "886"
type textarea "*"
type input "896"
type textarea "*"
type input "906"
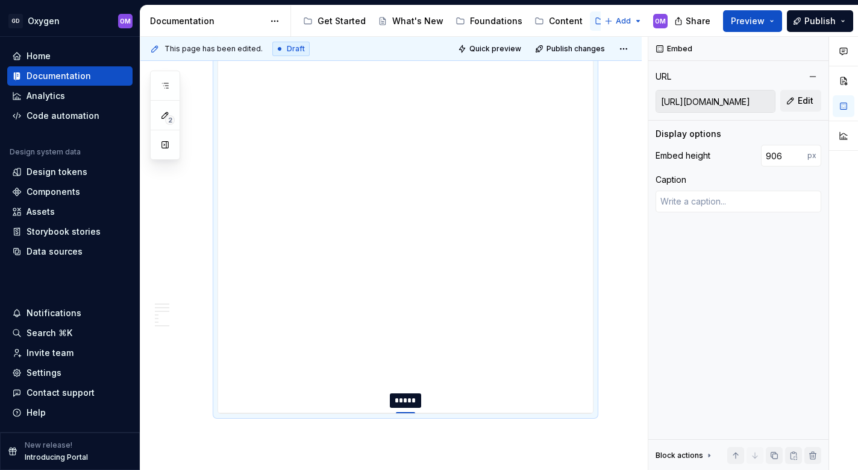
type textarea "*"
type input "911"
type textarea "*"
type input "915"
type textarea "*"
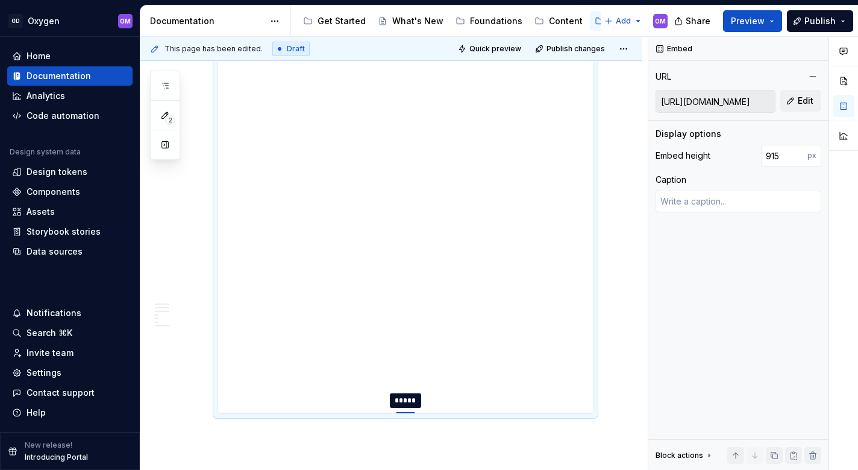
type input "919"
type textarea "*"
type input "923"
type textarea "*"
type input "926"
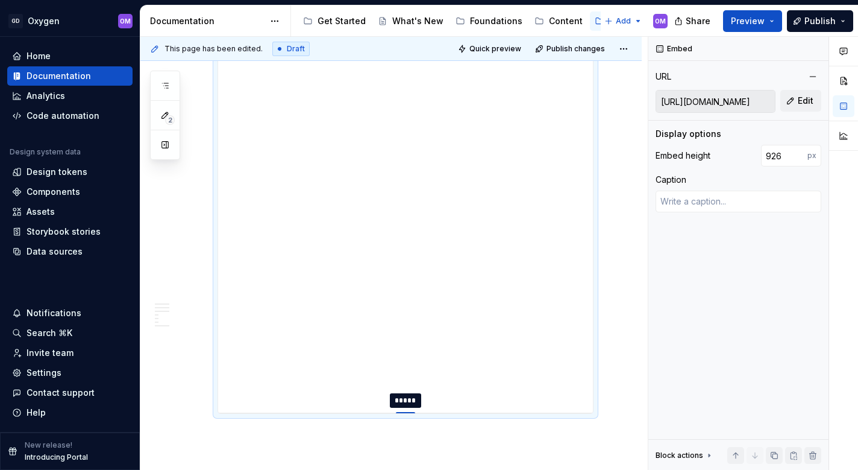
type textarea "*"
type input "929"
type textarea "*"
type input "932"
type textarea "*"
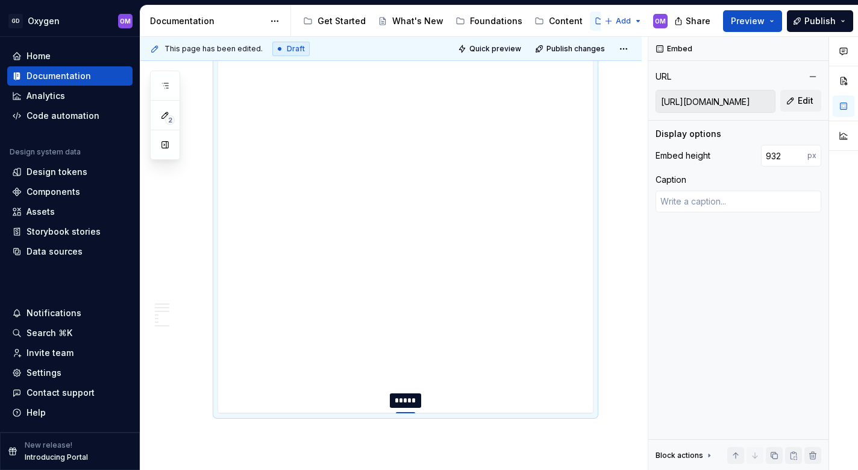
type input "935"
type textarea "*"
type input "938"
type textarea "*"
type input "941"
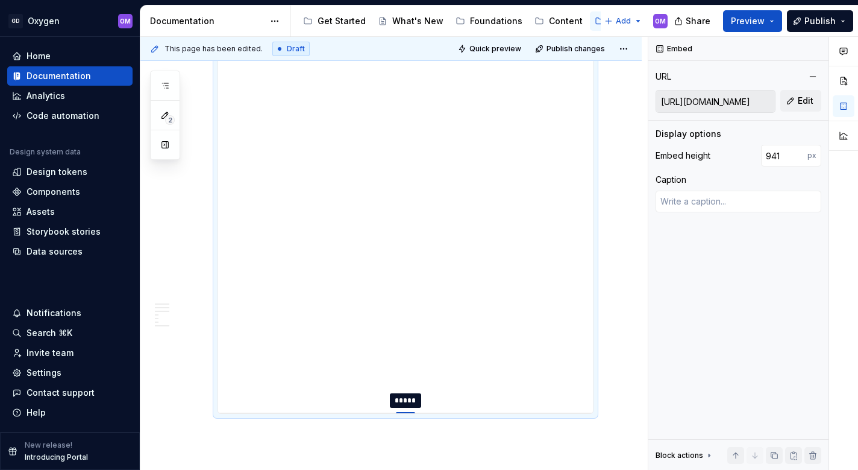
type textarea "*"
type input "944"
type textarea "*"
type input "947"
type textarea "*"
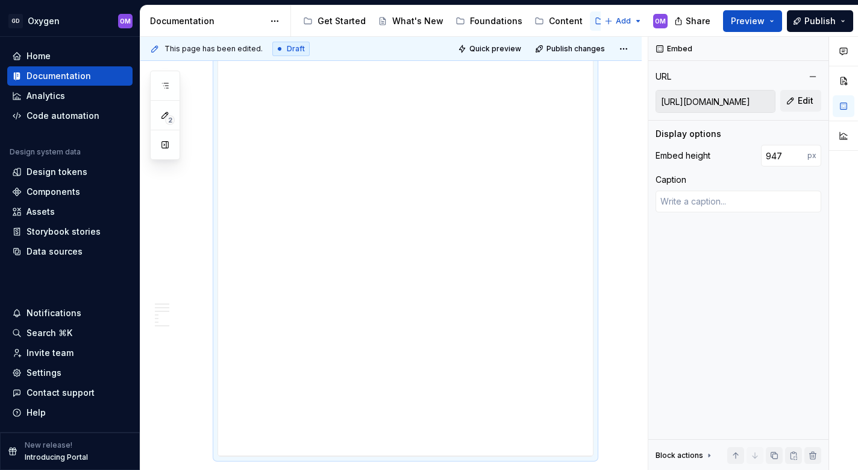
type input "950"
type textarea "*"
type input "952"
type textarea "*"
type input "954"
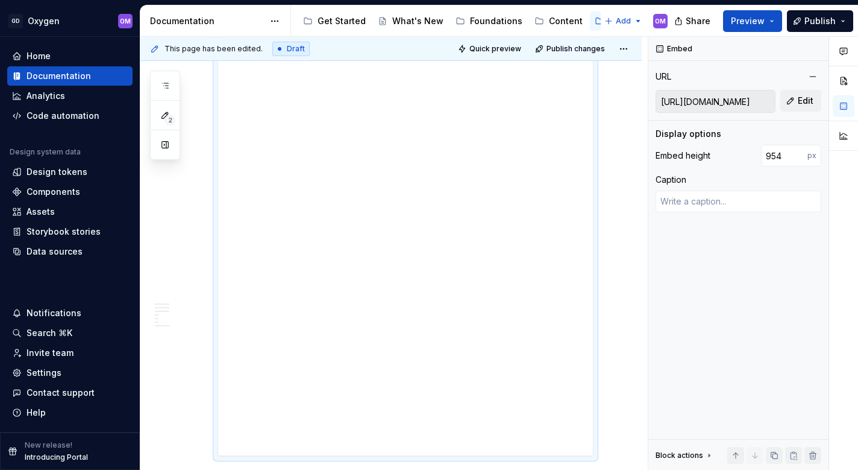
type textarea "*"
type input "956"
type textarea "*"
type input "957"
type textarea "*"
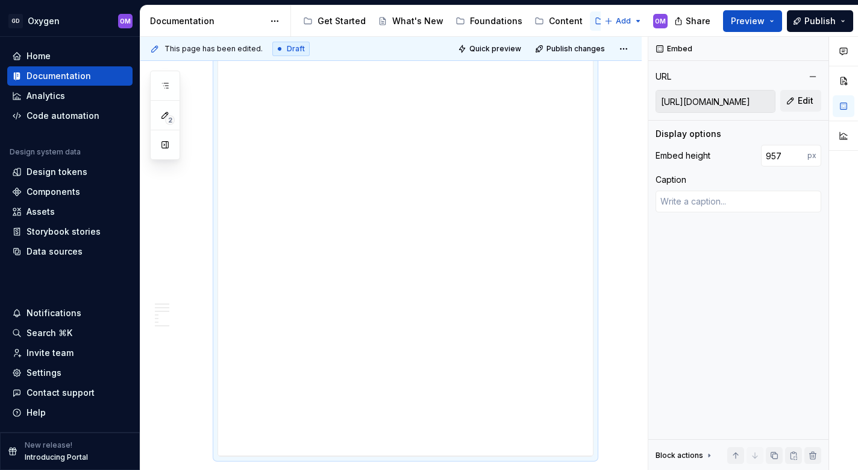
type input "958"
type textarea "*"
type input "959"
type textarea "*"
type input "960"
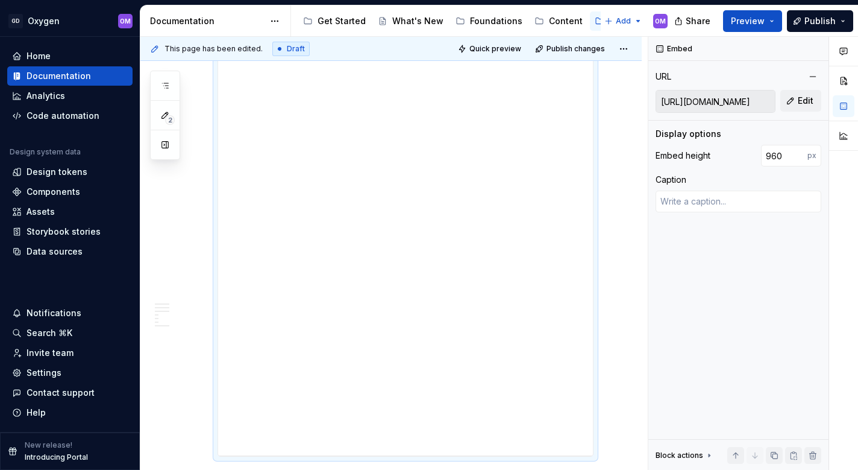
type textarea "*"
type input "961"
type textarea "*"
type input "962"
type textarea "*"
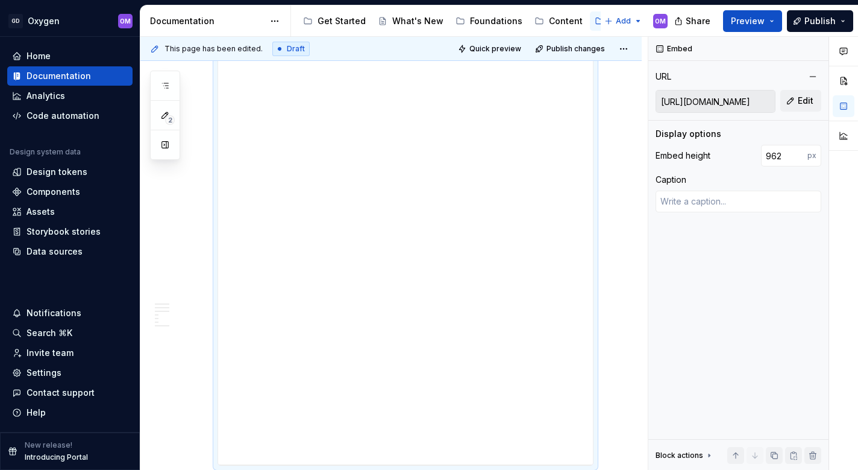
type input "963"
type textarea "*"
type input "964"
type textarea "*"
type input "963"
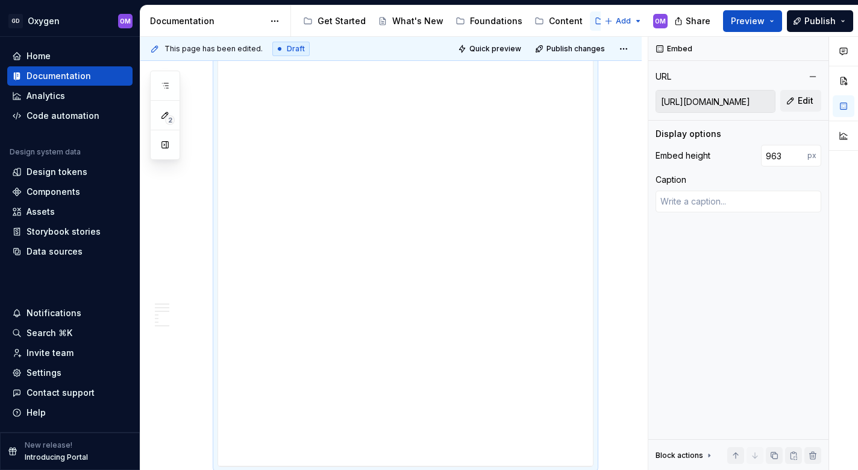
type textarea "*"
type input "962"
type textarea "*"
type input "961"
type textarea "*"
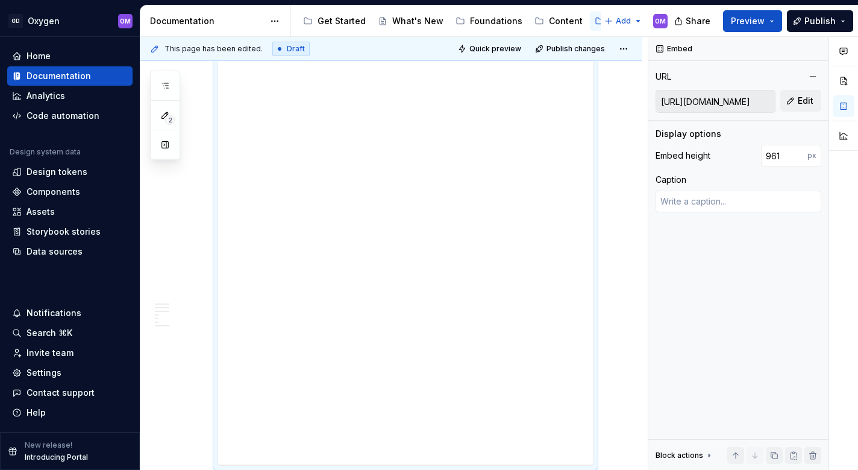
type input "960"
type textarea "*"
type input "959"
type textarea "*"
type input "960"
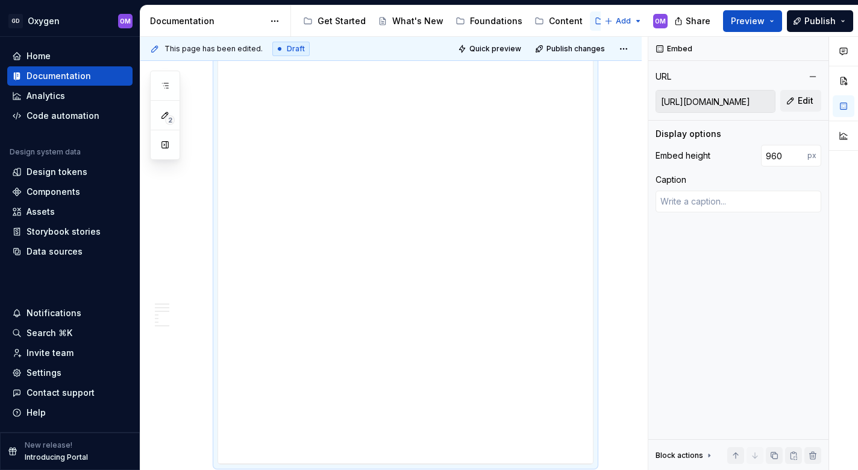
type textarea "*"
type input "961"
type textarea "*"
type input "962"
drag, startPoint x: 407, startPoint y: 313, endPoint x: 396, endPoint y: 477, distance: 164.9
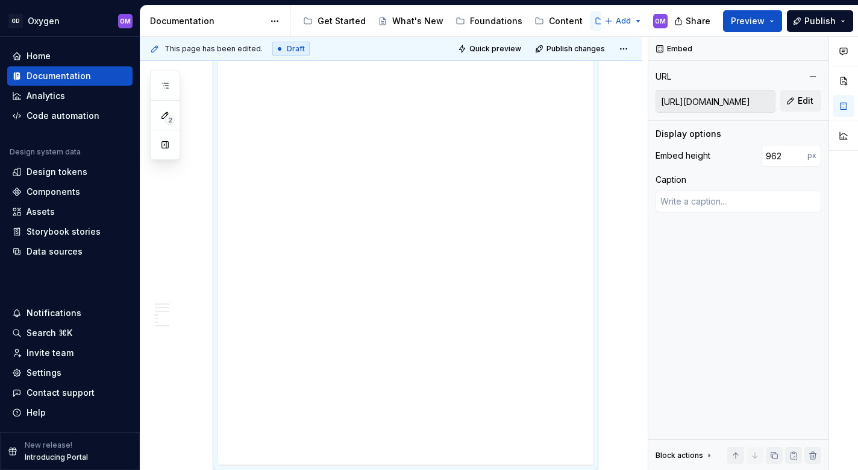
click at [396, 469] on html "GD Oxygen OM Home Documentation Analytics Code automation Design system data De…" at bounding box center [429, 235] width 858 height 470
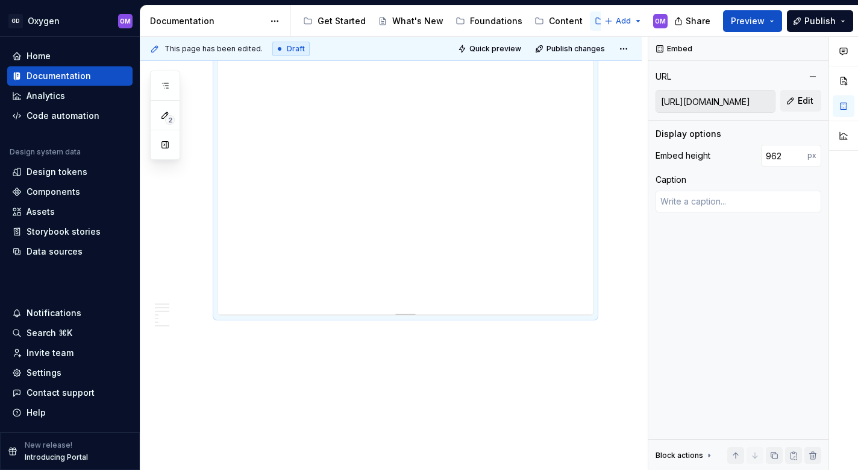
scroll to position [2359, 0]
type textarea "*"
type input "966"
type textarea "*"
type input "969"
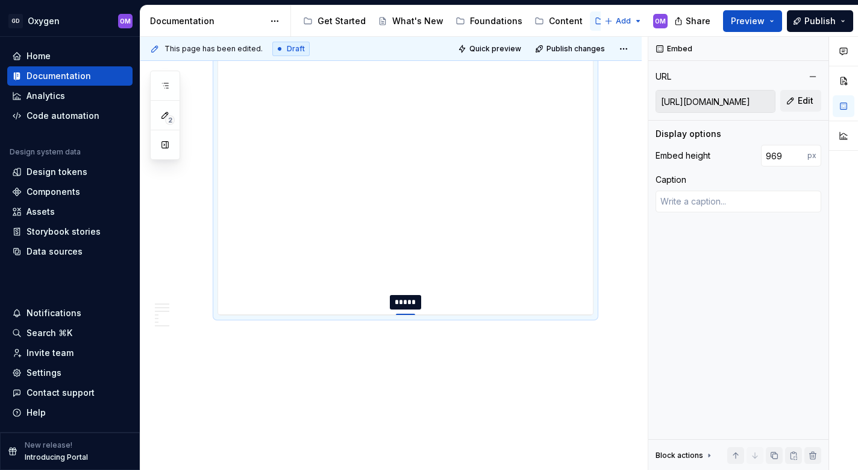
type textarea "*"
type input "973"
type textarea "*"
type input "977"
type textarea "*"
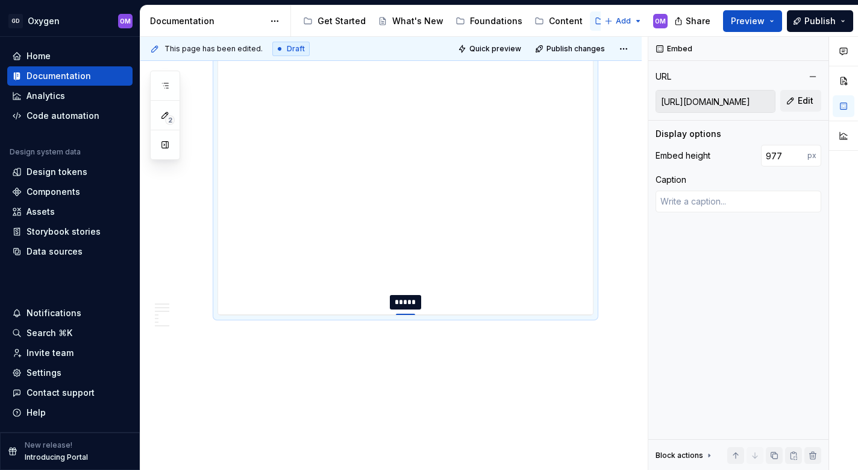
type input "982"
type textarea "*"
type input "987"
type textarea "*"
type input "993"
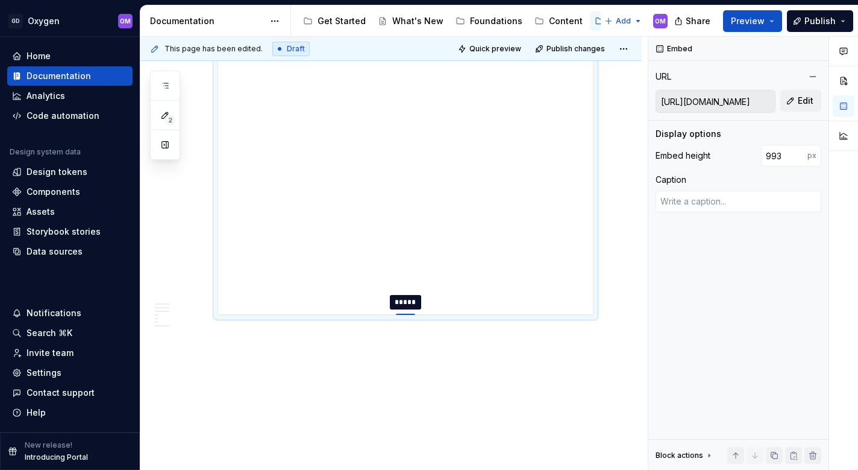
type textarea "*"
type input "999"
type textarea "*"
type input "1006"
type textarea "*"
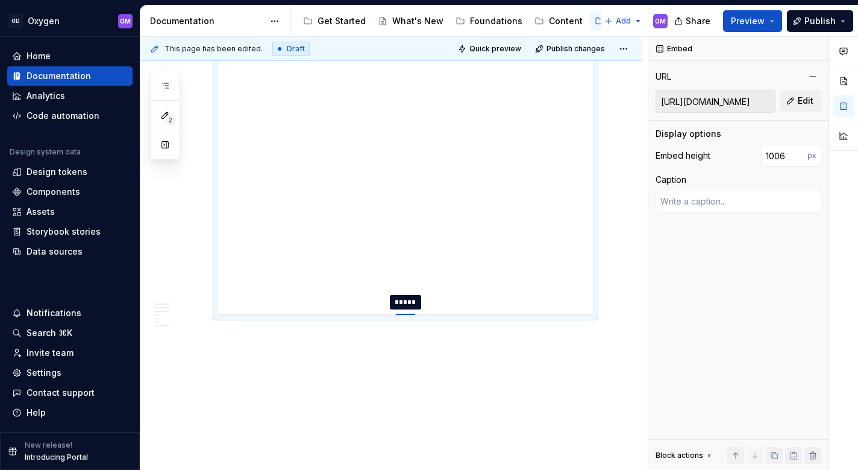
type input "1013"
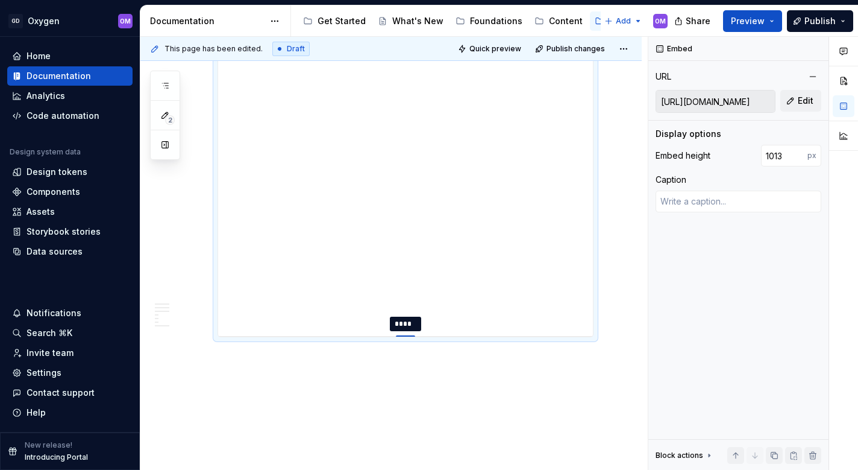
type textarea "*"
type input "1021"
type textarea "*"
type input "1028"
type textarea "*"
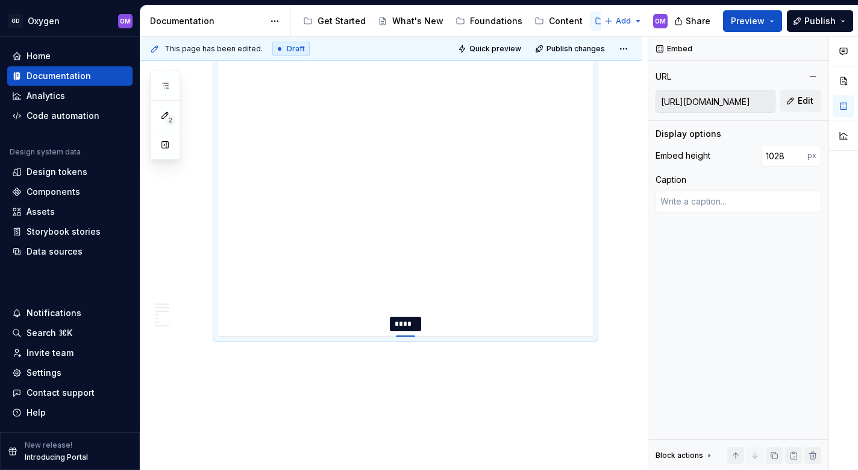
type input "1037"
type textarea "*"
type input "1045"
type textarea "*"
type input "1053"
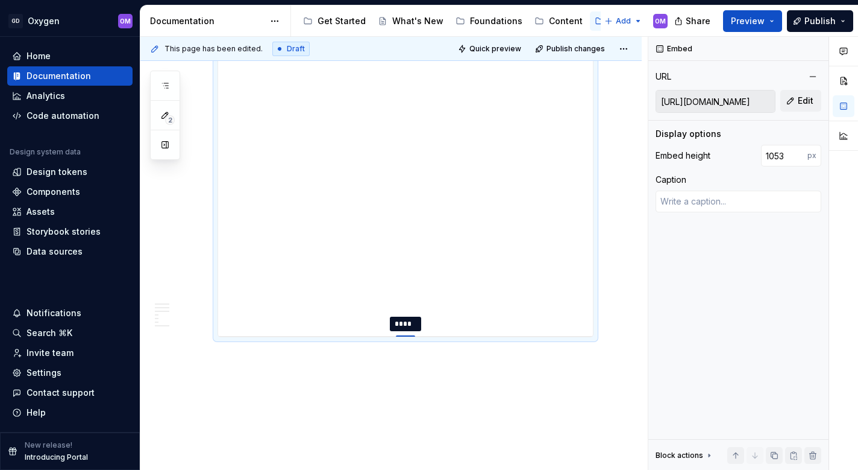
type textarea "*"
type input "1060"
type textarea "*"
type input "1067"
type textarea "*"
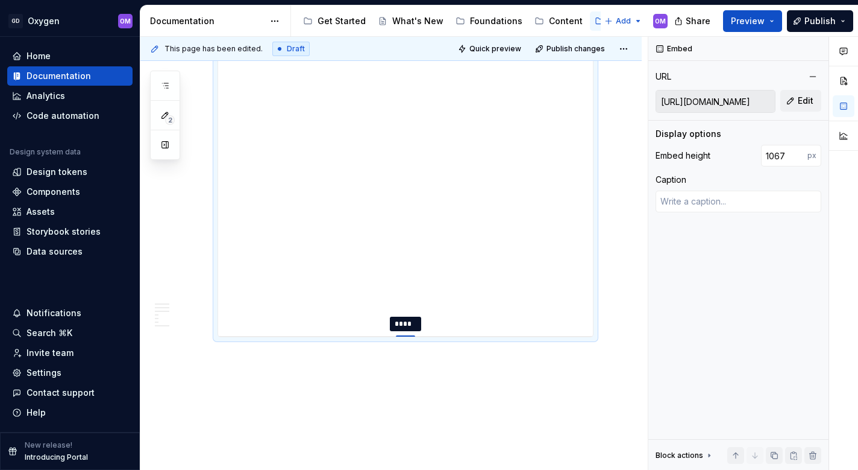
type input "1073"
type textarea "*"
type input "1080"
type textarea "*"
type input "1087"
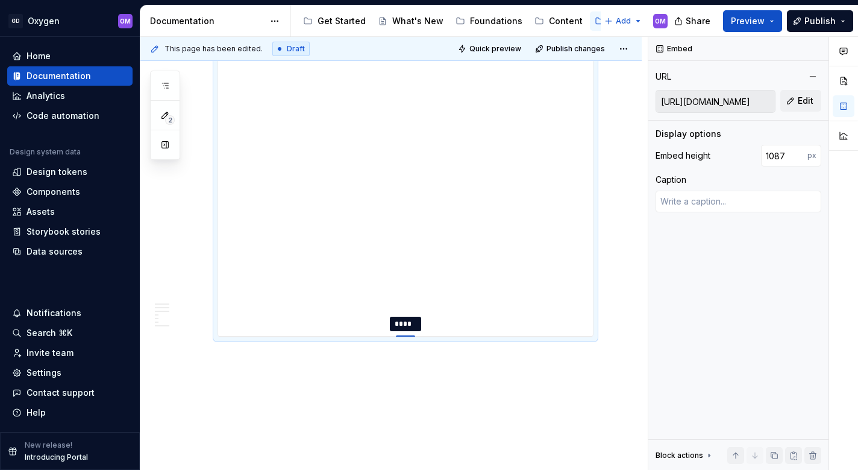
type textarea "*"
type input "1094"
type textarea "*"
type input "1100"
type textarea "*"
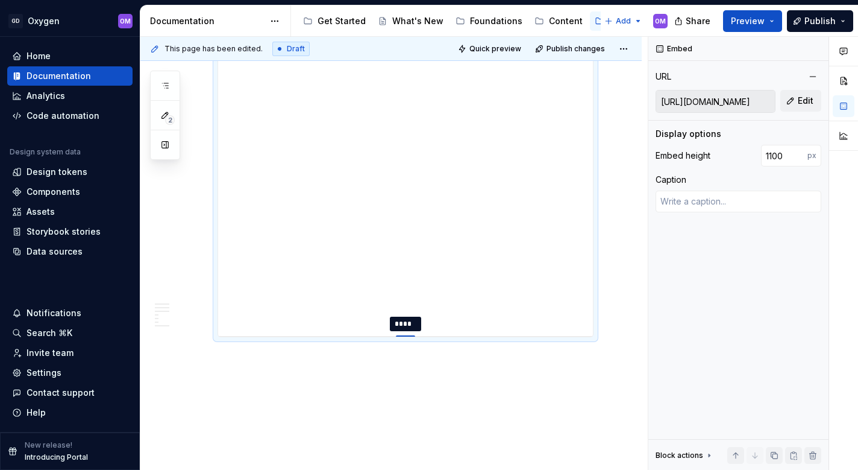
type input "1107"
type textarea "*"
type input "1113"
type textarea "*"
type input "1118"
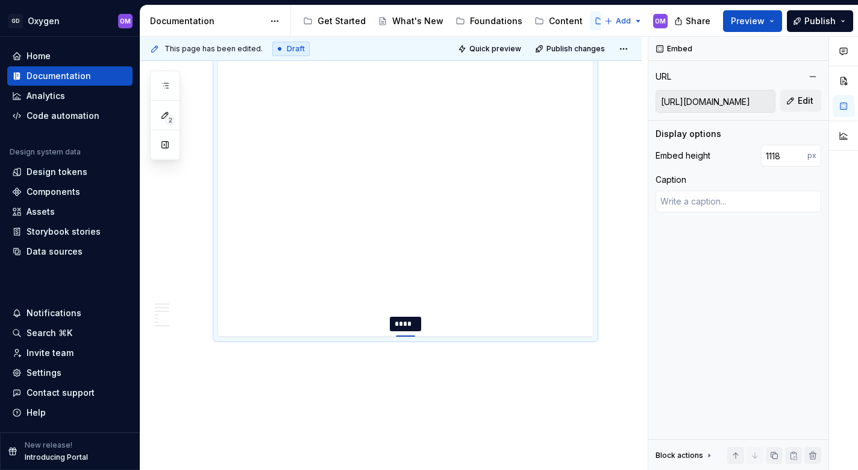
type textarea "*"
type input "1123"
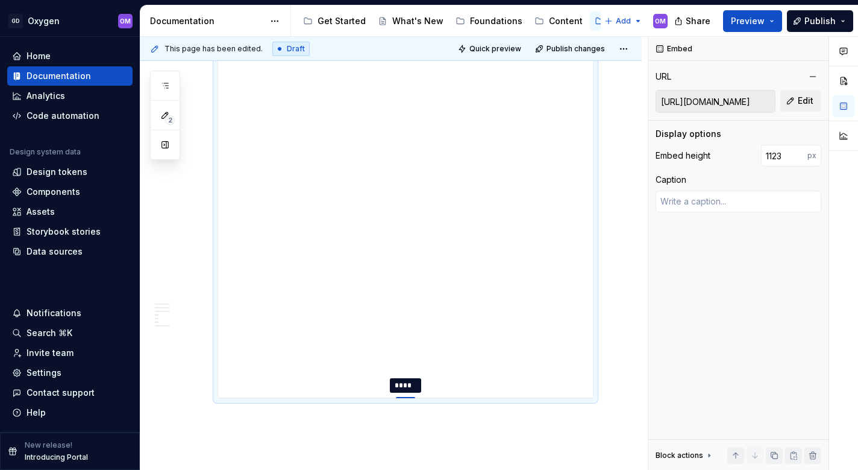
type textarea "*"
type input "1128"
type textarea "*"
type input "1133"
type textarea "*"
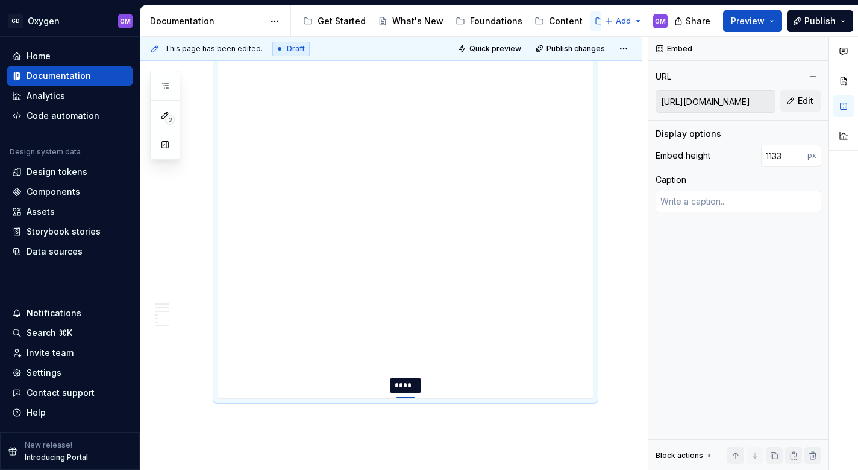
type input "1138"
type textarea "*"
type input "1144"
type textarea "*"
type input "1148"
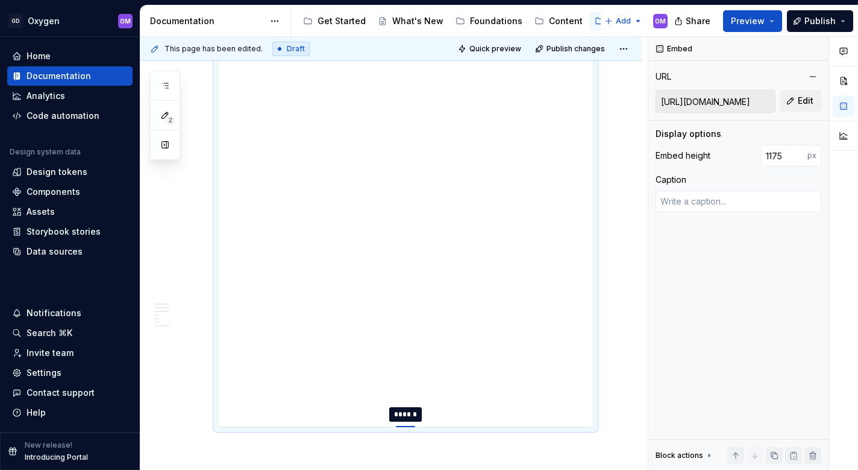
drag, startPoint x: 408, startPoint y: 313, endPoint x: 412, endPoint y: 442, distance: 129.1
click at [412, 428] on div at bounding box center [405, 427] width 19 height 2
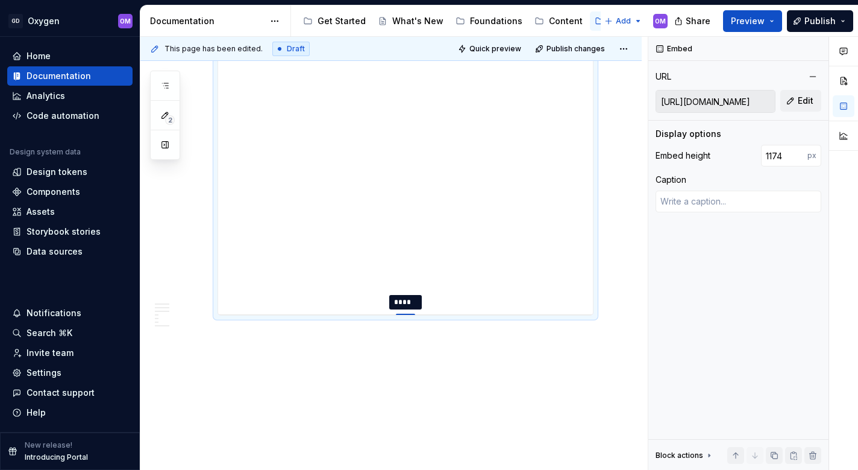
scroll to position [2487, 0]
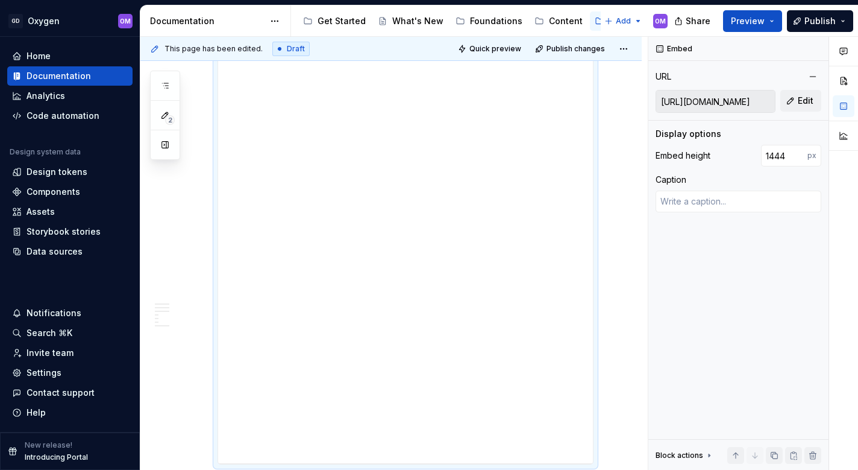
drag, startPoint x: 407, startPoint y: 313, endPoint x: 410, endPoint y: 476, distance: 163.4
click at [410, 469] on html "GD Oxygen OM Home Documentation Analytics Code automation Design system data De…" at bounding box center [429, 235] width 858 height 470
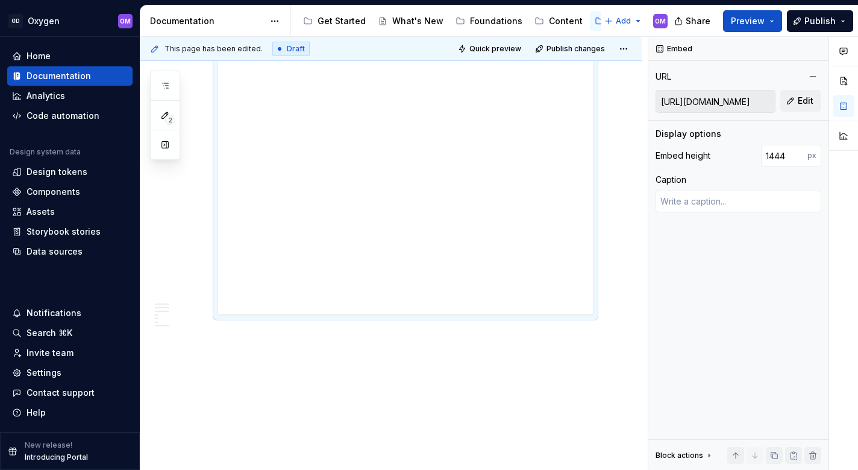
scroll to position [2649, 0]
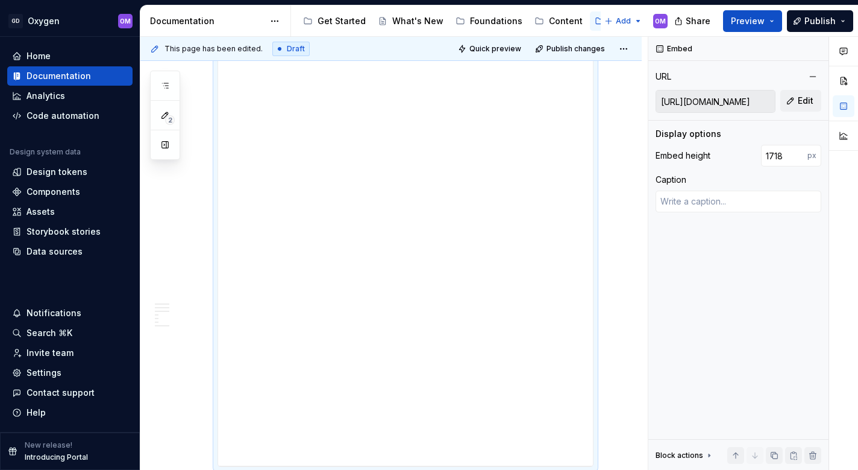
drag, startPoint x: 410, startPoint y: 313, endPoint x: 420, endPoint y: 479, distance: 165.5
click at [420, 469] on html "GD Oxygen OM Home Documentation Analytics Code automation Design system data De…" at bounding box center [429, 235] width 858 height 470
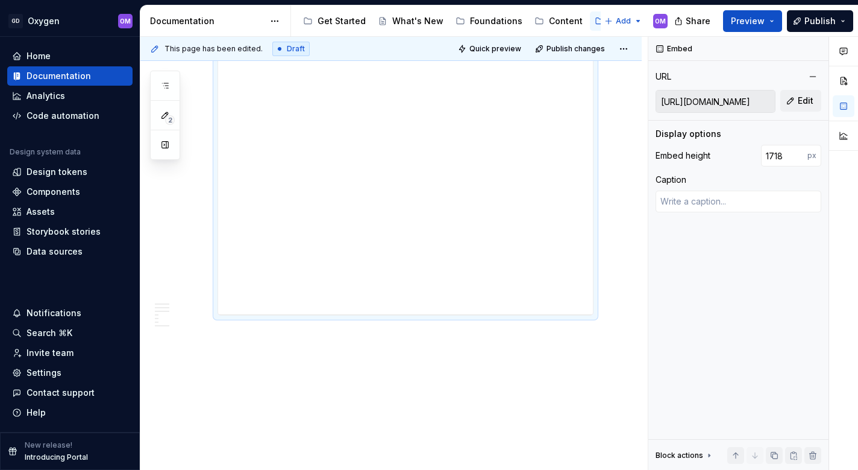
scroll to position [2815, 0]
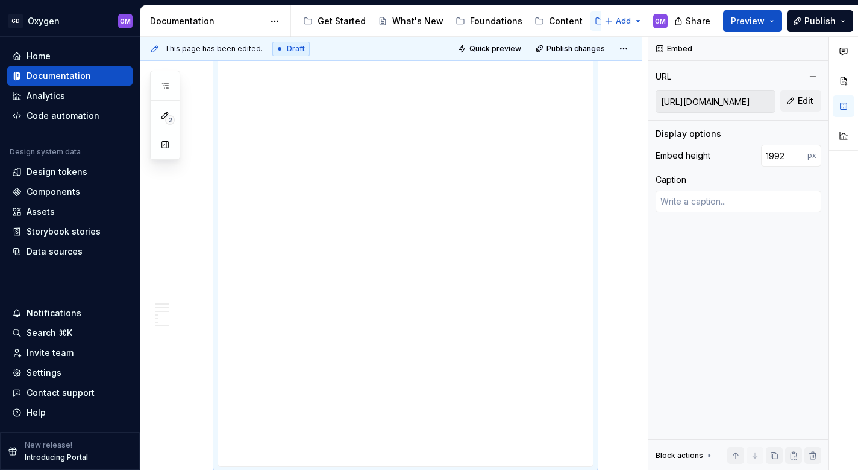
drag, startPoint x: 408, startPoint y: 313, endPoint x: 408, endPoint y: 479, distance: 165.2
click at [408, 469] on html "GD Oxygen OM Home Documentation Analytics Code automation Design system data De…" at bounding box center [429, 235] width 858 height 470
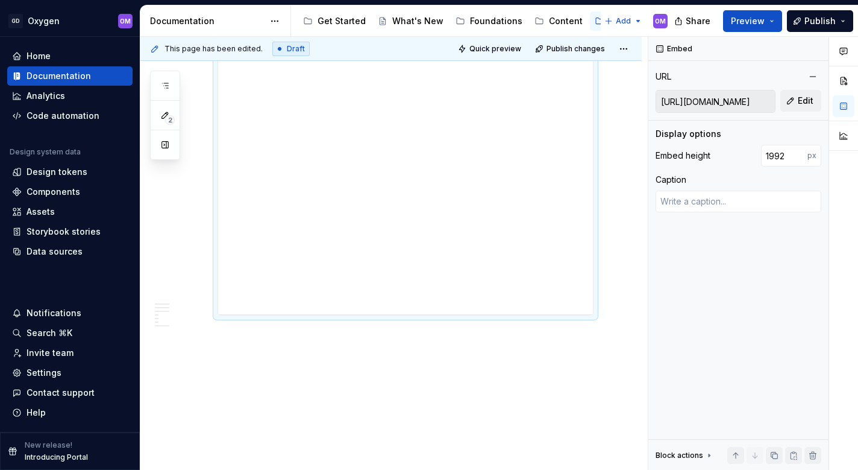
scroll to position [2980, 0]
drag, startPoint x: 406, startPoint y: 313, endPoint x: 411, endPoint y: 476, distance: 162.9
click at [411, 469] on html "GD Oxygen OM Home Documentation Analytics Code automation Design system data De…" at bounding box center [429, 235] width 858 height 470
drag, startPoint x: 411, startPoint y: 318, endPoint x: 414, endPoint y: 402, distance: 84.5
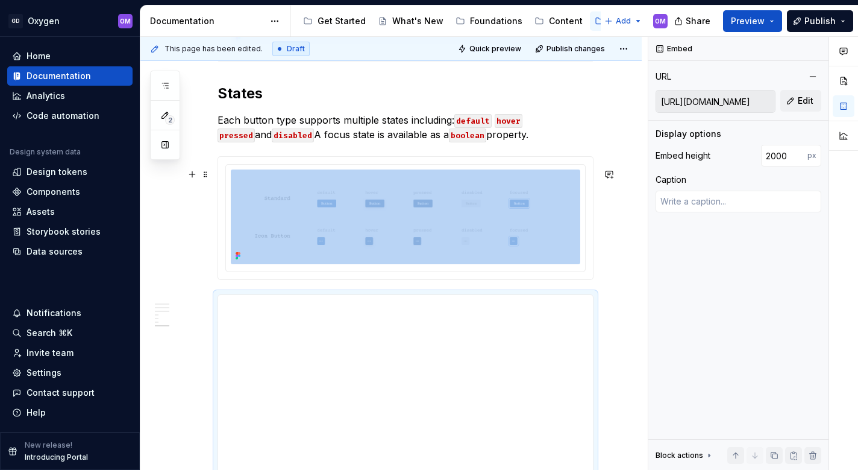
scroll to position [1784, 0]
click at [798, 151] on input "2001" at bounding box center [784, 156] width 46 height 22
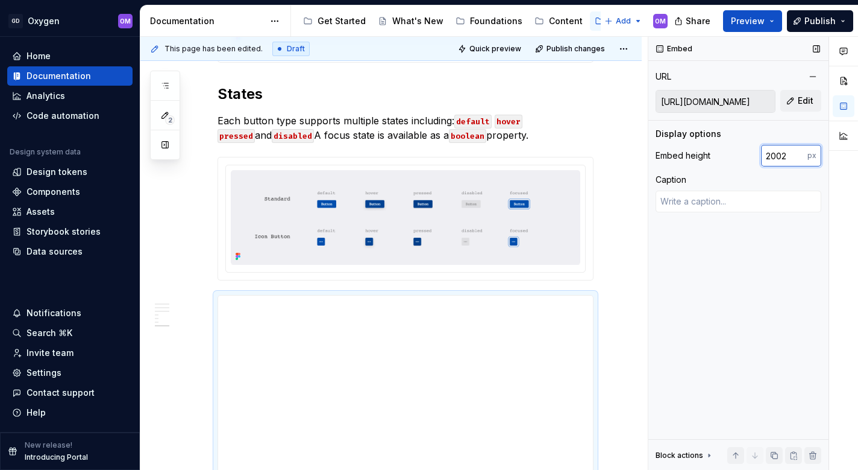
click at [798, 151] on input "2002" at bounding box center [784, 156] width 46 height 22
drag, startPoint x: 793, startPoint y: 151, endPoint x: 758, endPoint y: 151, distance: 35.0
click at [758, 152] on div "Embed height 2002 px" at bounding box center [739, 156] width 166 height 22
click at [770, 264] on div "Embed URL https://gdoc-temp-1.netlify.app Edit Display options Embed height 200…" at bounding box center [739, 253] width 180 height 433
drag, startPoint x: 791, startPoint y: 156, endPoint x: 748, endPoint y: 156, distance: 43.4
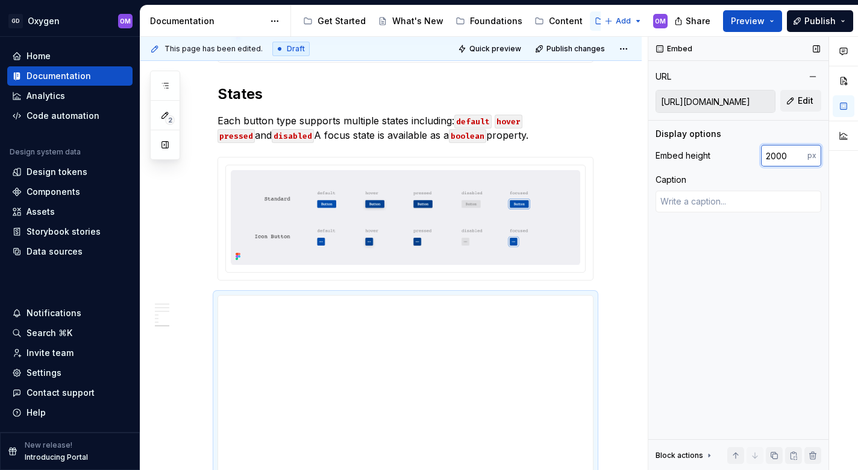
click at [748, 156] on div "Embed height 2000 px" at bounding box center [739, 156] width 166 height 22
click at [748, 253] on div "Embed URL https://gdoc-temp-1.netlify.app Edit Display options Embed height 200…" at bounding box center [739, 253] width 180 height 433
click at [810, 19] on span "Publish" at bounding box center [820, 21] width 31 height 12
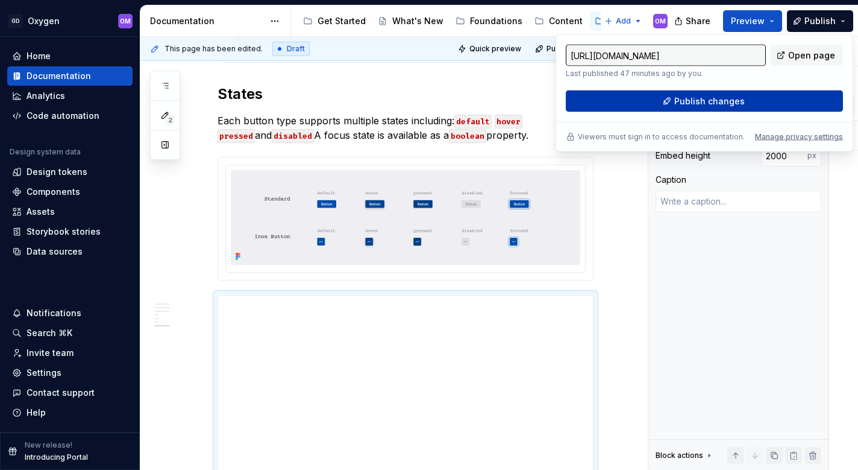
click at [735, 102] on span "Publish changes" at bounding box center [710, 101] width 71 height 12
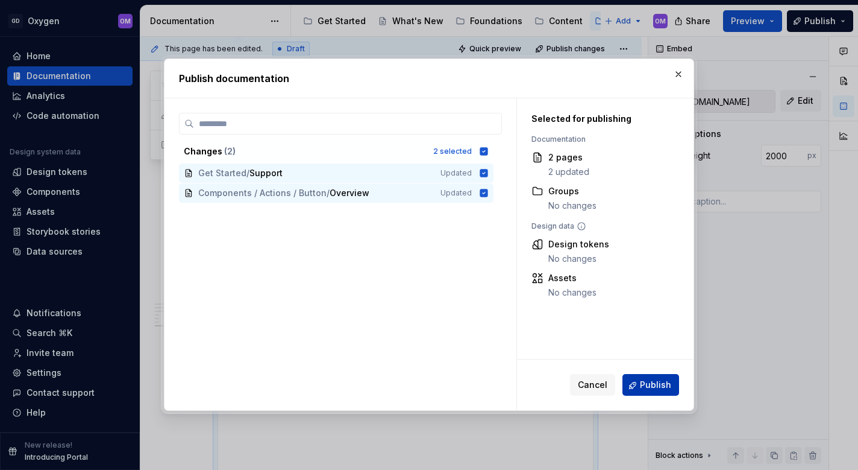
click at [656, 385] on span "Publish" at bounding box center [655, 385] width 31 height 12
